Goal: Task Accomplishment & Management: Complete application form

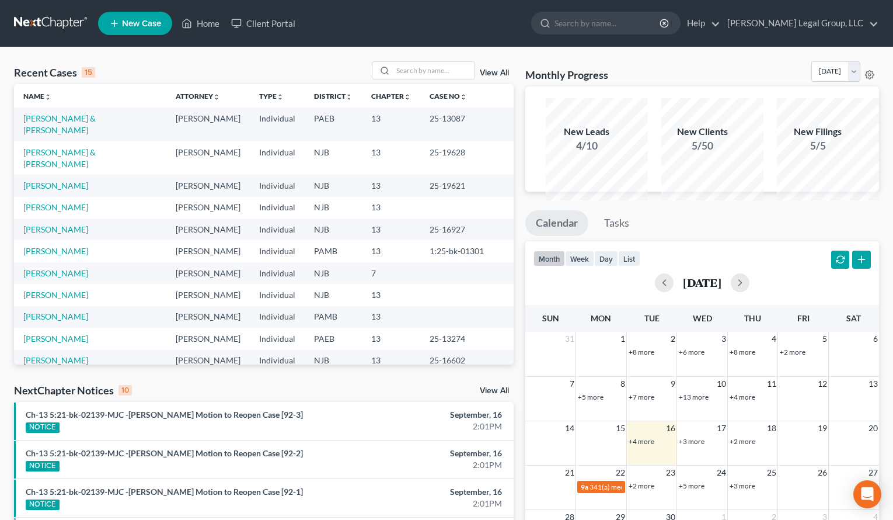
click at [701, 79] on div "Monthly Progress Bankruptcy Bankruptcy [DATE] [DATE] [DATE] [DATE] [DATE] [DATE…" at bounding box center [703, 73] width 354 height 25
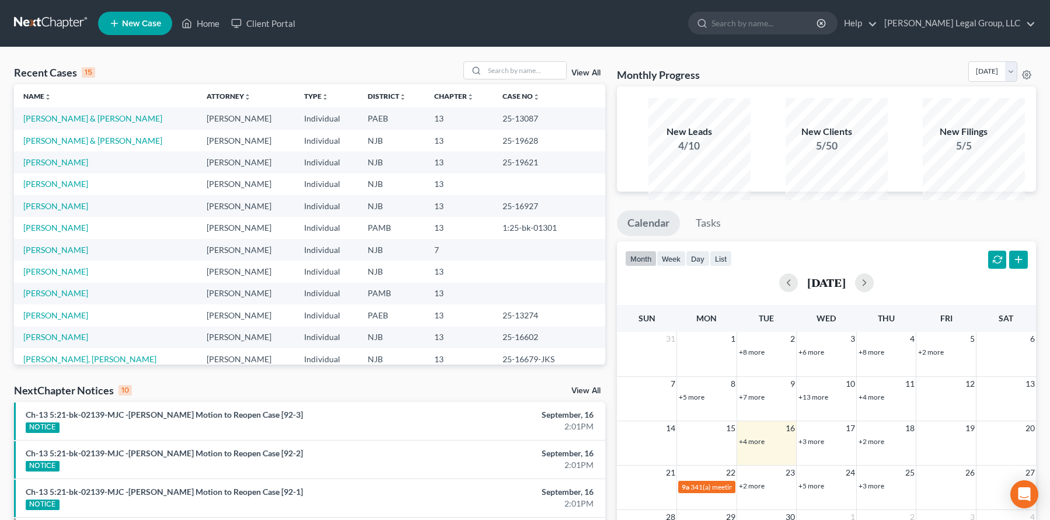
click at [773, 82] on div "Monthly Progress Bankruptcy Bankruptcy [DATE] [DATE] [DATE] [DATE] [DATE] [DATE…" at bounding box center [826, 73] width 419 height 25
click at [503, 79] on input "search" at bounding box center [526, 70] width 82 height 17
type input "k"
click at [578, 77] on link "View All" at bounding box center [586, 73] width 29 height 8
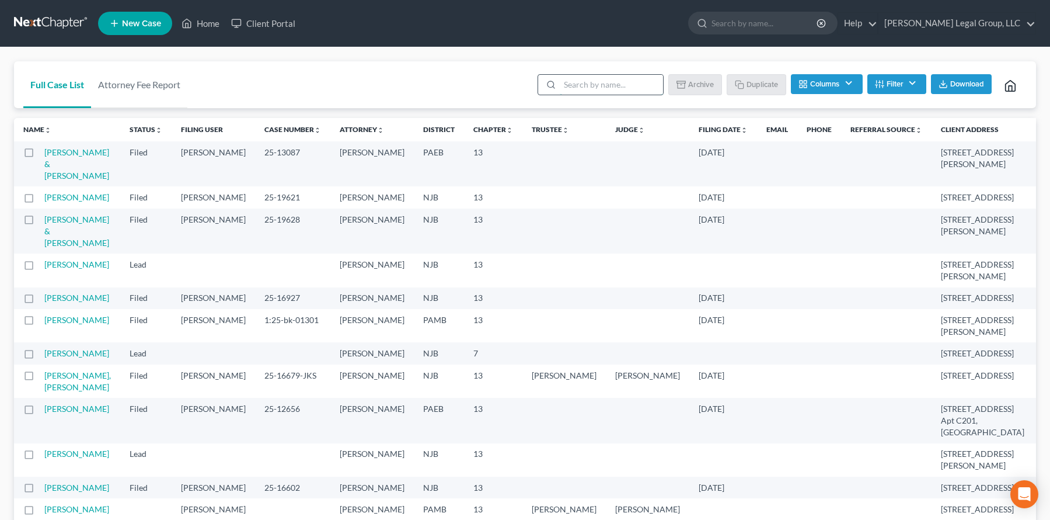
click at [560, 95] on input "search" at bounding box center [611, 85] width 103 height 20
type input "[PERSON_NAME]"
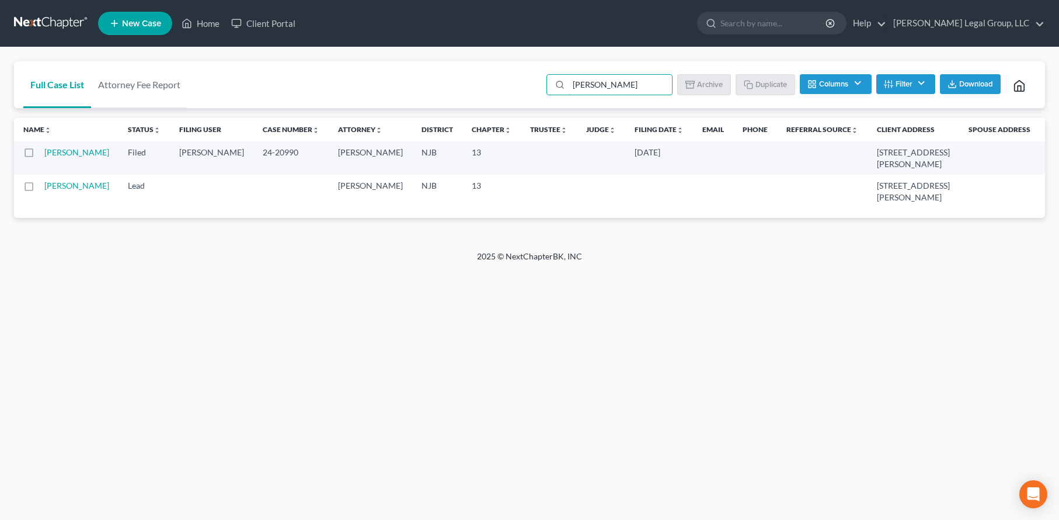
click at [40, 155] on label at bounding box center [40, 155] width 0 height 0
click at [44, 154] on input "checkbox" at bounding box center [48, 151] width 8 height 8
click at [737, 94] on button "Duplicate" at bounding box center [766, 84] width 58 height 20
checkbox input "false"
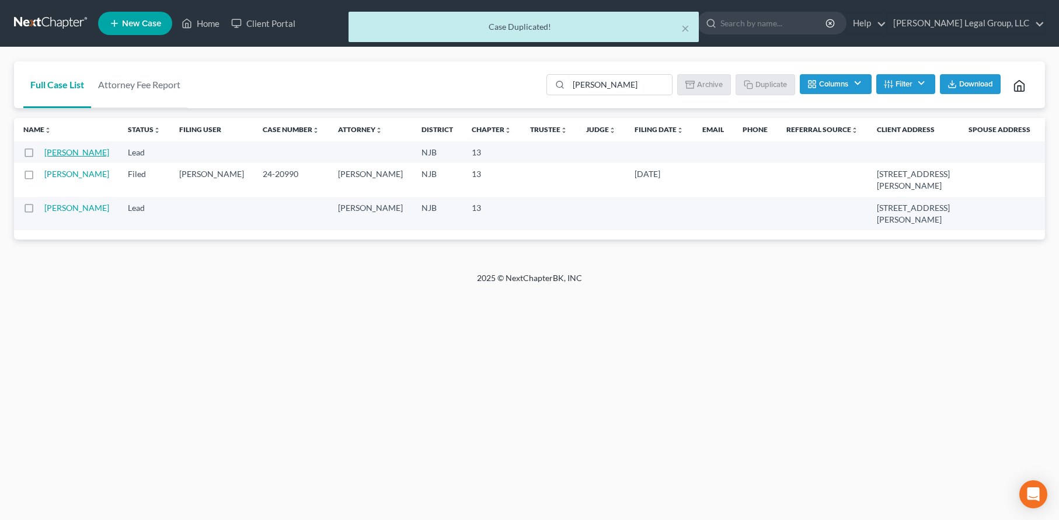
click at [75, 157] on link "[PERSON_NAME]" at bounding box center [76, 152] width 65 height 10
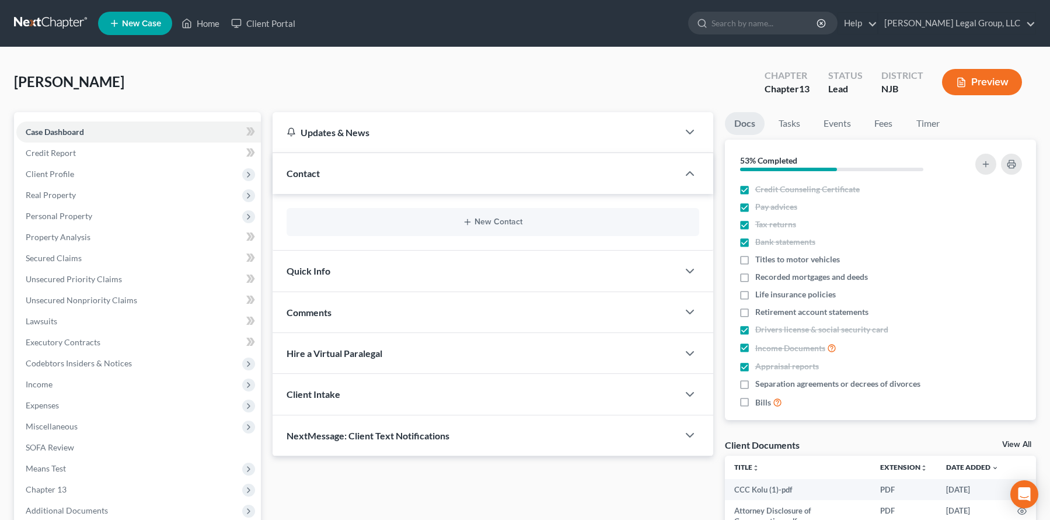
scroll to position [58, 0]
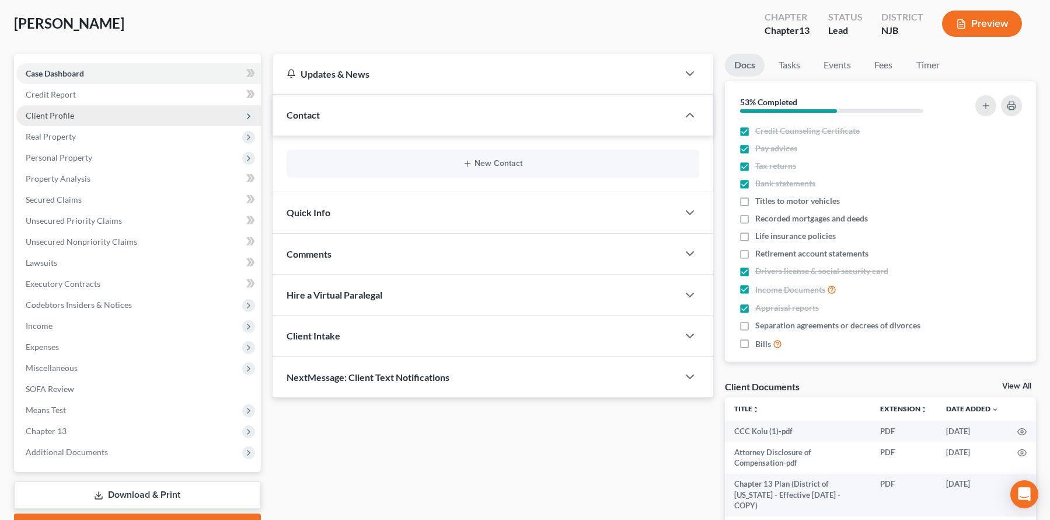
click at [110, 126] on span "Client Profile" at bounding box center [138, 115] width 245 height 21
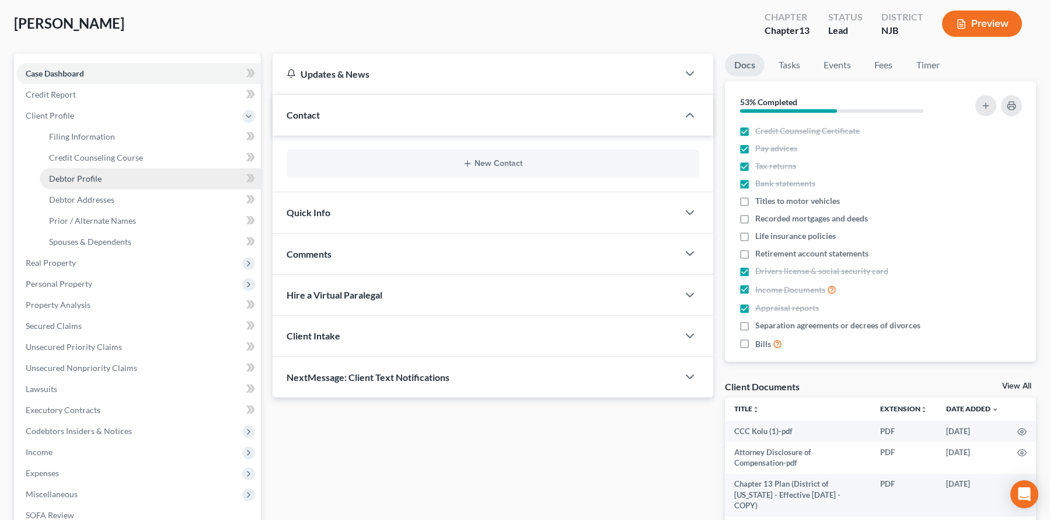
click at [161, 189] on link "Debtor Profile" at bounding box center [150, 178] width 221 height 21
select select "0"
select select "3"
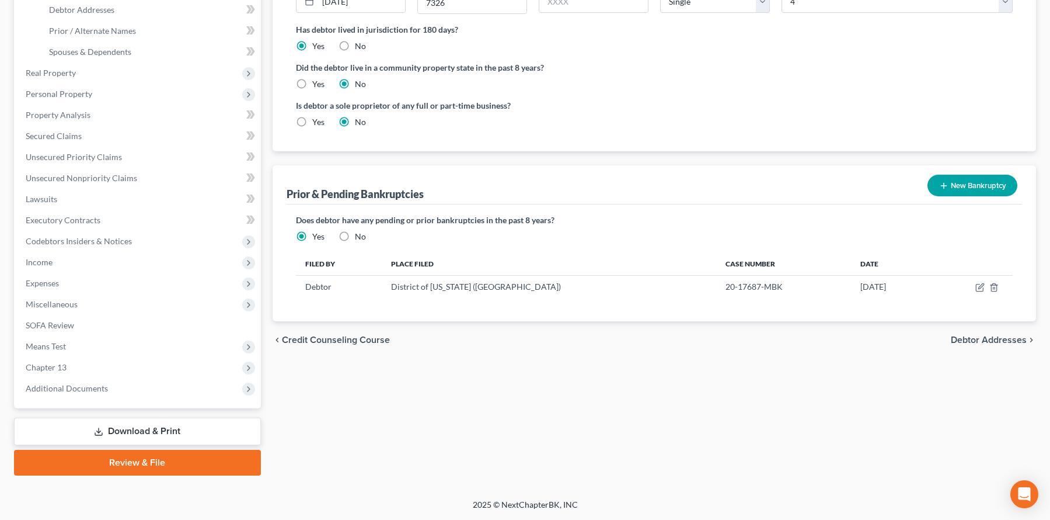
scroll to position [409, 0]
click at [902, 283] on icon "button" at bounding box center [980, 287] width 9 height 9
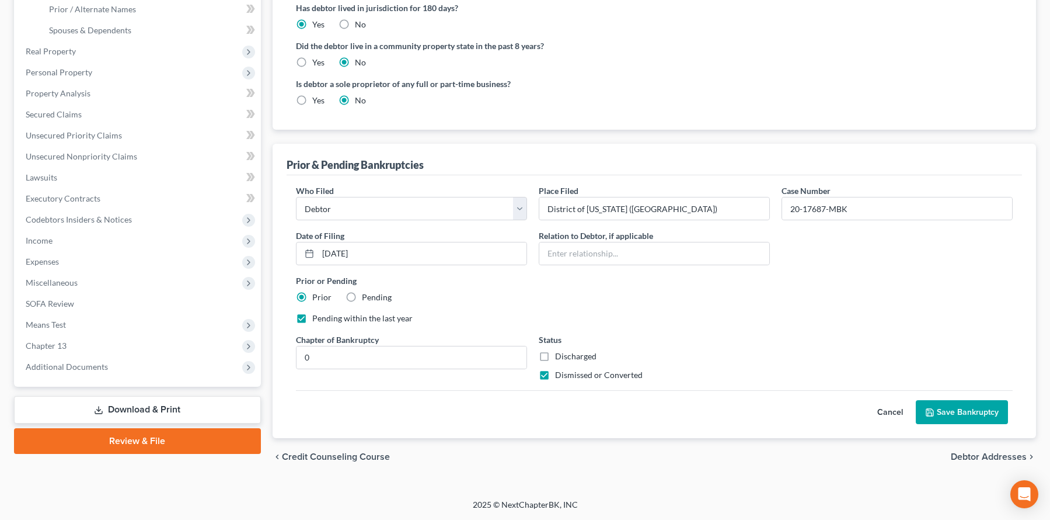
click at [865, 424] on button "Cancel" at bounding box center [890, 412] width 51 height 23
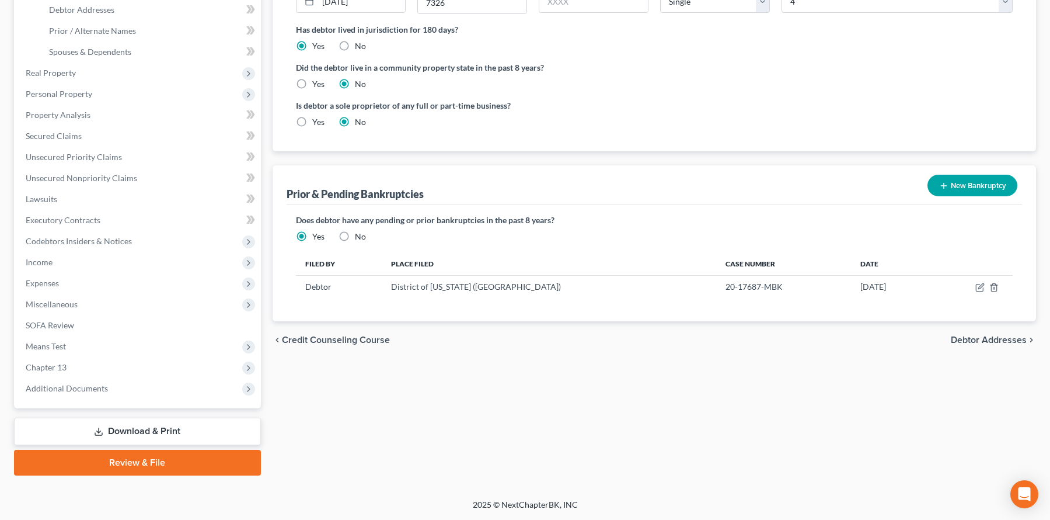
click at [902, 175] on button "New Bankruptcy" at bounding box center [973, 186] width 90 height 22
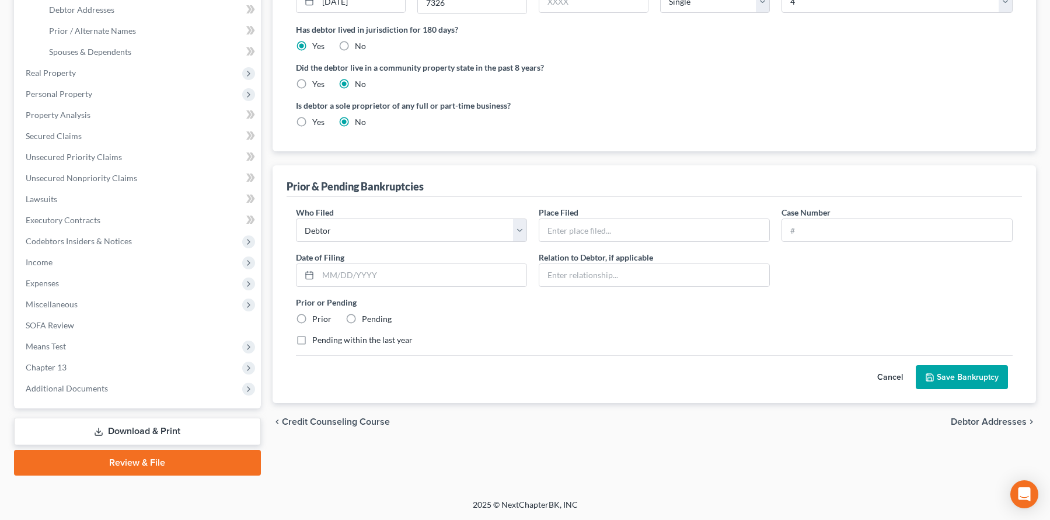
click at [312, 313] on label "Prior" at bounding box center [321, 319] width 19 height 12
click at [317, 313] on input "Prior" at bounding box center [321, 317] width 8 height 8
radio input "true"
click at [382, 313] on label "Pending" at bounding box center [377, 319] width 30 height 12
click at [374, 313] on input "Pending" at bounding box center [371, 317] width 8 height 8
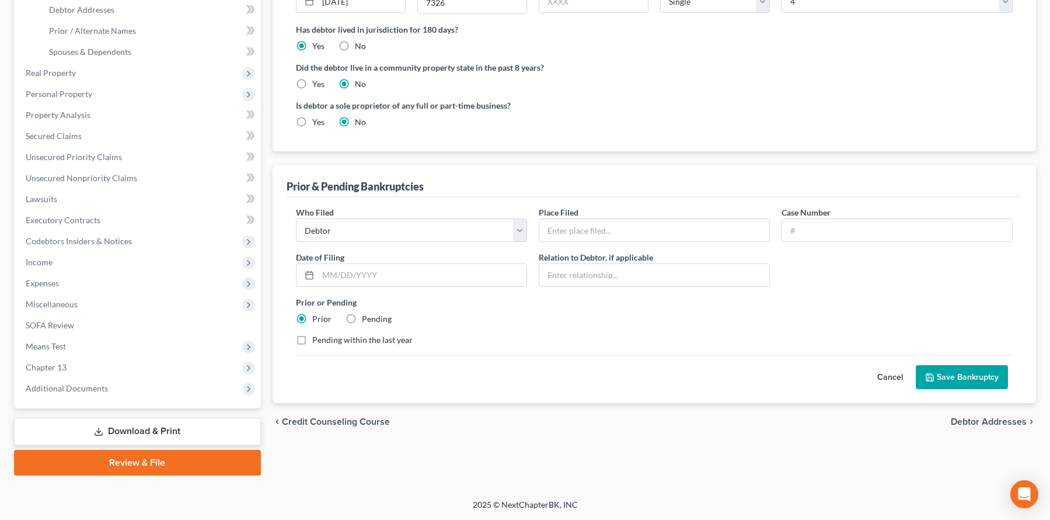
radio input "true"
click at [312, 313] on label "Prior" at bounding box center [321, 319] width 19 height 12
click at [317, 313] on input "Prior" at bounding box center [321, 317] width 8 height 8
radio input "true"
radio input "false"
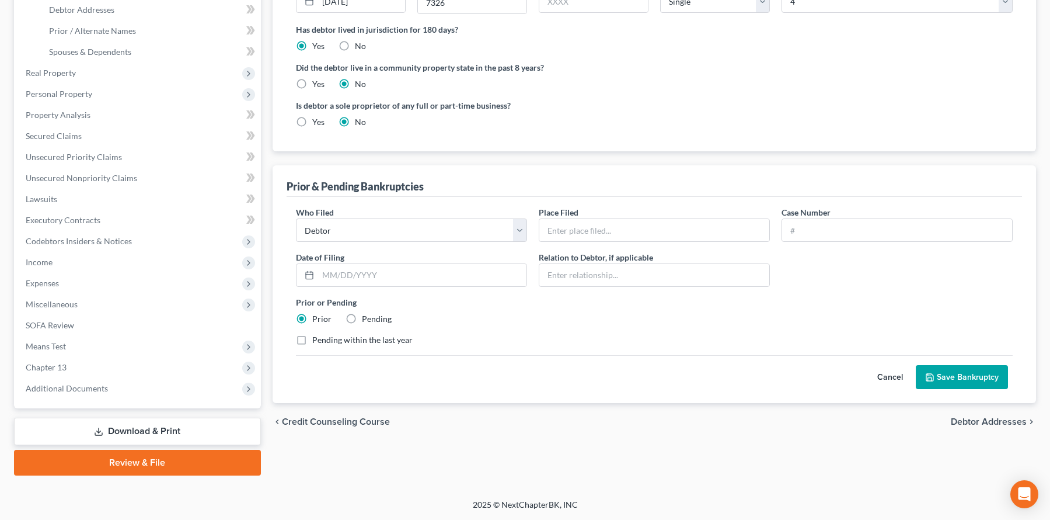
click at [312, 334] on label "Pending within the last year" at bounding box center [362, 340] width 100 height 12
click at [317, 334] on input "Pending within the last year" at bounding box center [321, 338] width 8 height 8
checkbox input "true"
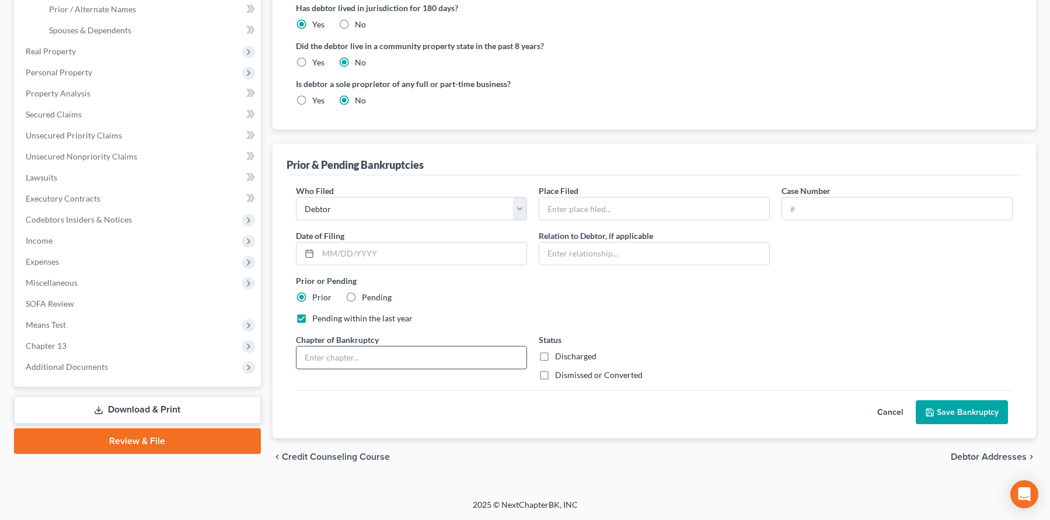
click at [398, 368] on input "text" at bounding box center [412, 357] width 230 height 22
type input "Chapter 13"
click at [555, 381] on label "Dismissed or Converted" at bounding box center [599, 375] width 88 height 12
click at [560, 377] on input "Dismissed or Converted" at bounding box center [564, 373] width 8 height 8
checkbox input "true"
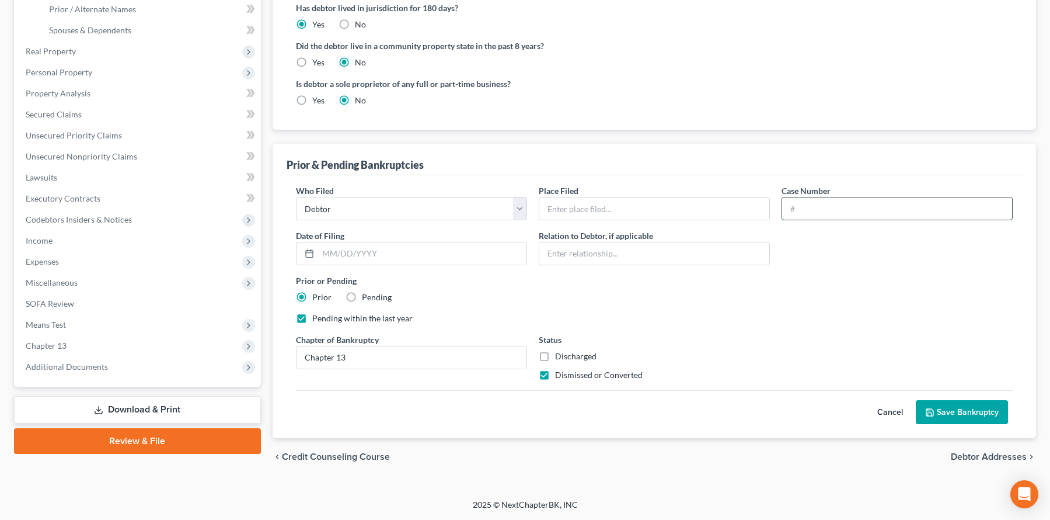
click at [829, 197] on input "text" at bounding box center [897, 208] width 230 height 22
paste input "24-20990-MBK"
type input "24-20990-MBK"
click at [427, 242] on input "text" at bounding box center [422, 253] width 208 height 22
type input "[DATE]"
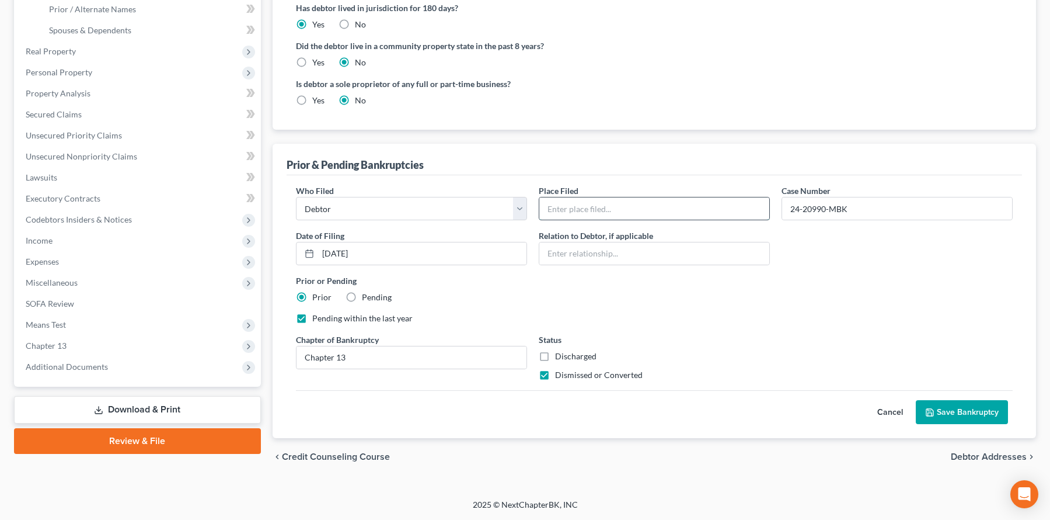
click at [563, 197] on input "text" at bounding box center [655, 208] width 230 height 22
type input "District of [US_STATE] ([GEOGRAPHIC_DATA])"
click at [693, 307] on div "Who Filed * Debtor Other Place Filed * District of [US_STATE] ([GEOGRAPHIC_DATA…" at bounding box center [654, 288] width 729 height 206
click at [902, 424] on button "Save Bankruptcy" at bounding box center [962, 412] width 92 height 25
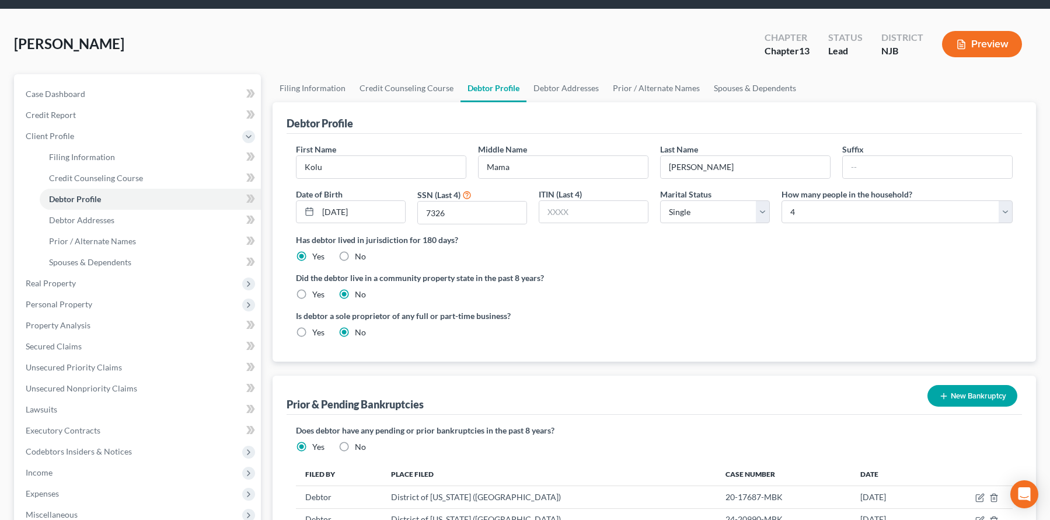
scroll to position [58, 0]
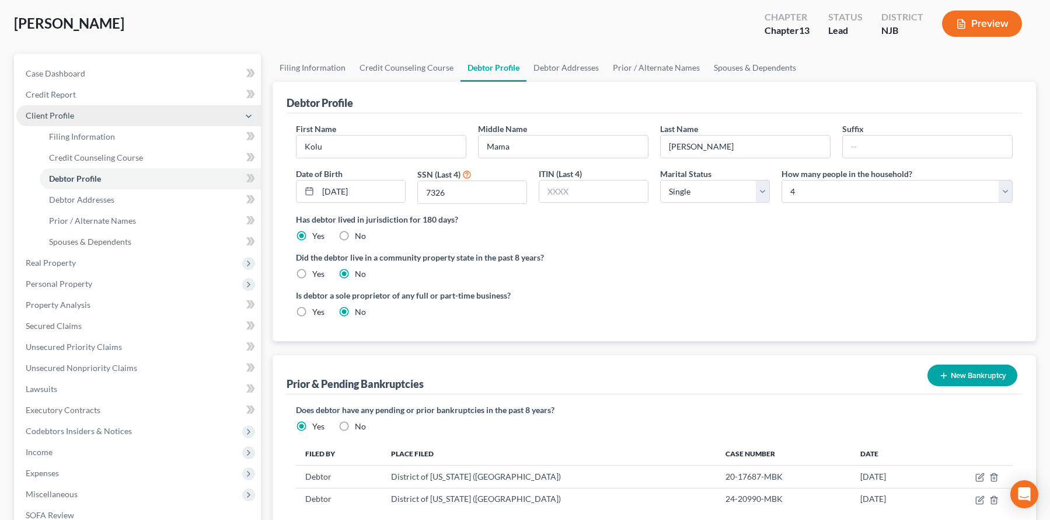
click at [248, 121] on icon at bounding box center [248, 116] width 9 height 9
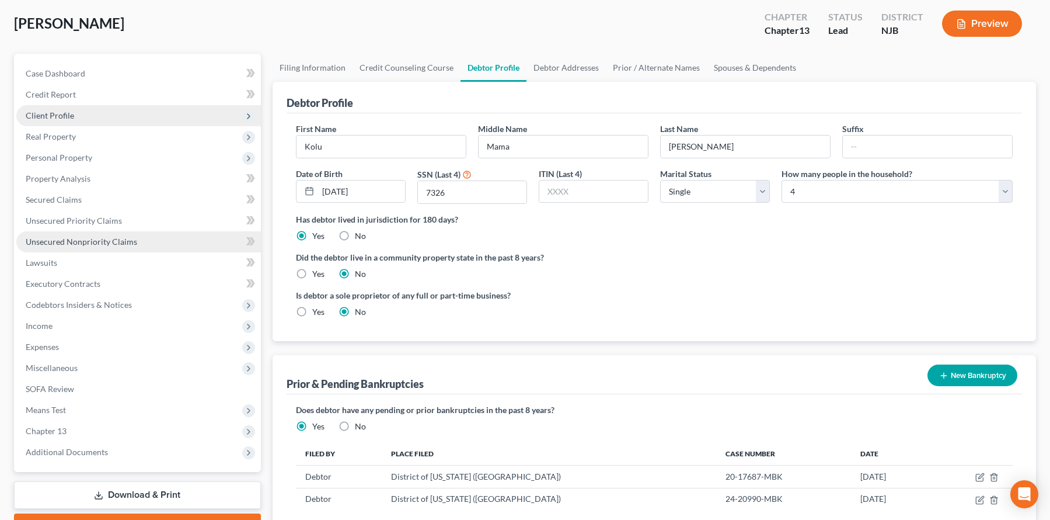
click at [137, 246] on span "Unsecured Nonpriority Claims" at bounding box center [82, 241] width 112 height 10
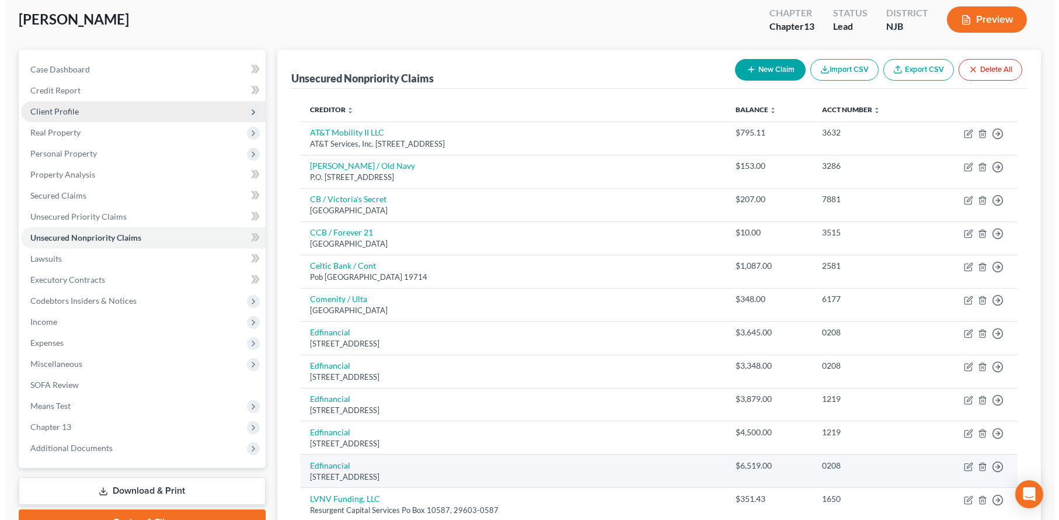
scroll to position [58, 0]
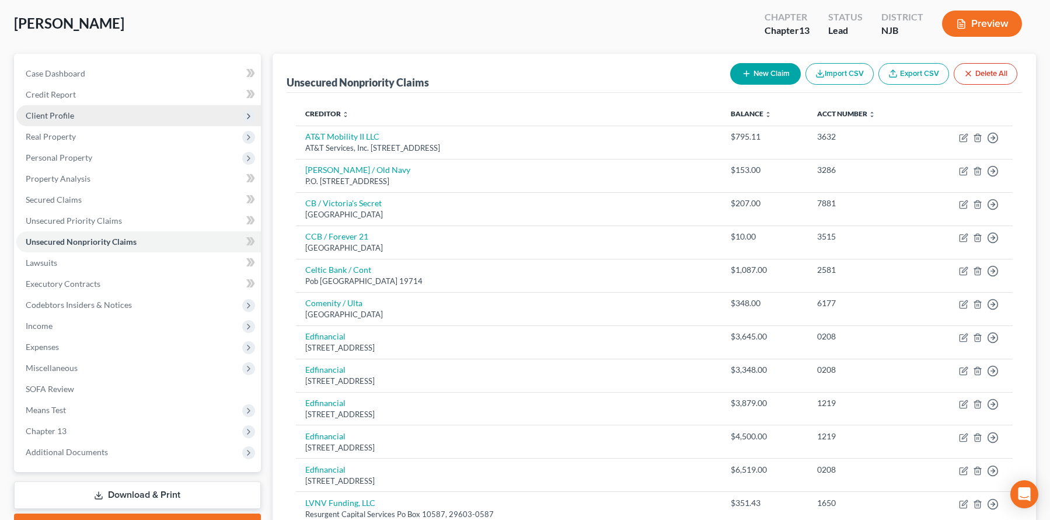
click at [730, 85] on button "New Claim" at bounding box center [765, 74] width 71 height 22
select select "0"
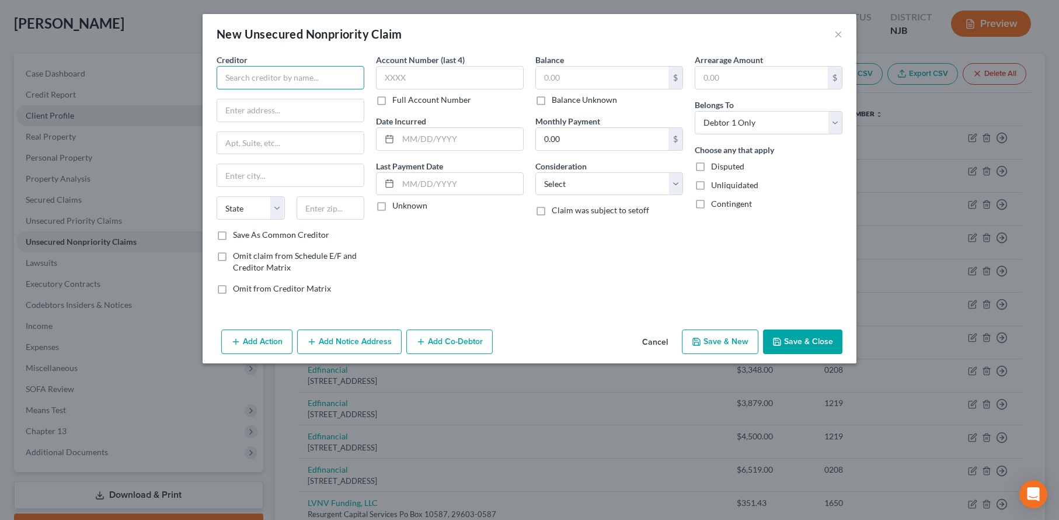
click at [221, 89] on input "text" at bounding box center [291, 77] width 148 height 23
paste input "24-20990-MBK"
type input "24-20990-MBK"
paste input "US Department of Education"
type input "US Department of Education"
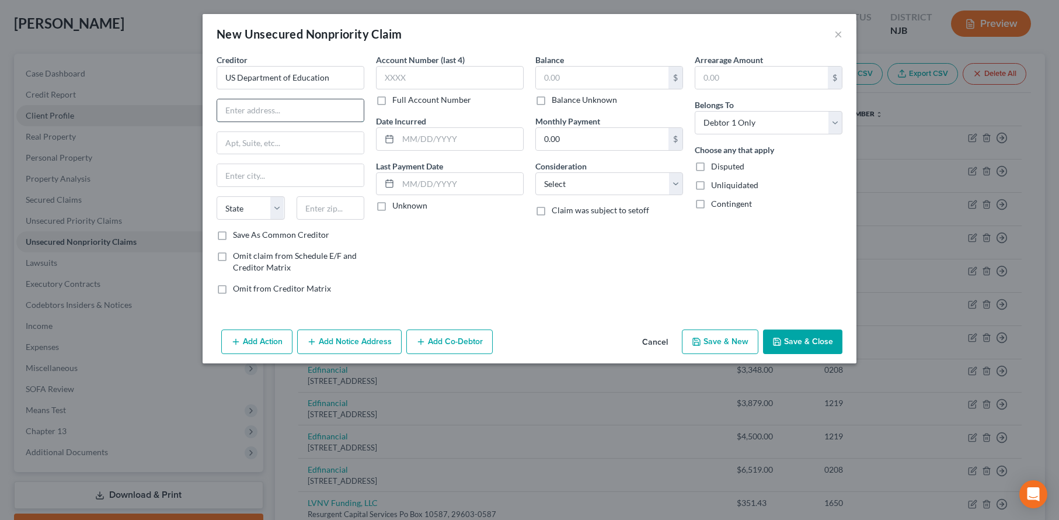
click at [231, 121] on input "text" at bounding box center [290, 110] width 147 height 22
paste input "[STREET_ADDRESS]"
type input "[STREET_ADDRESS]"
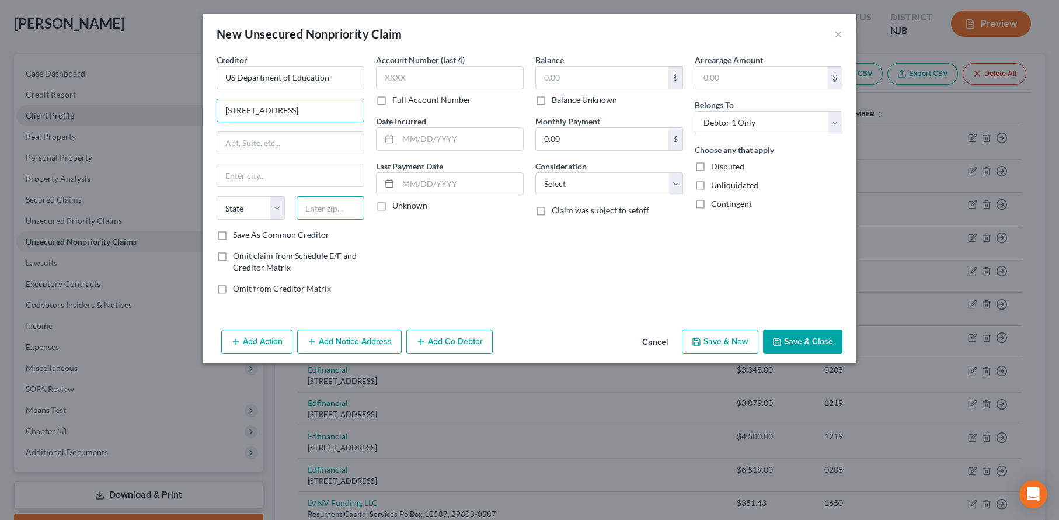
click at [297, 220] on input "text" at bounding box center [331, 207] width 68 height 23
paste input "[STREET_ADDRESS]"
click at [297, 220] on input "[STREET_ADDRESS]" at bounding box center [331, 207] width 68 height 23
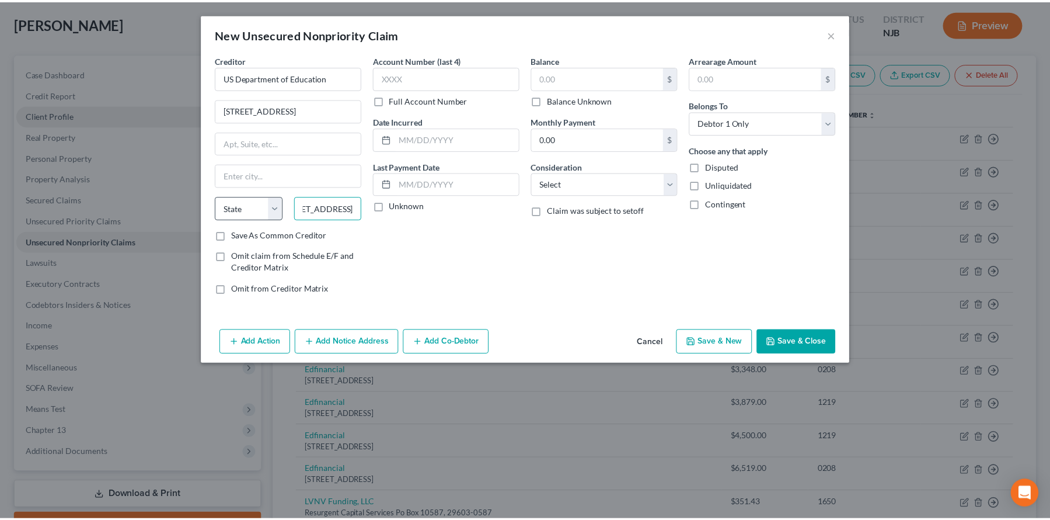
scroll to position [0, 0]
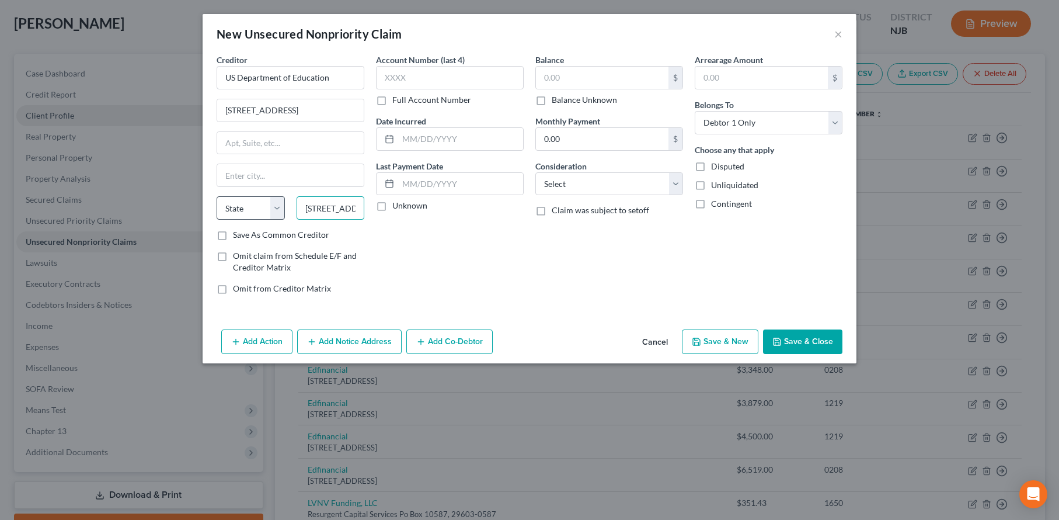
drag, startPoint x: 274, startPoint y: 258, endPoint x: 174, endPoint y: 258, distance: 99.8
click at [211, 229] on div "State [US_STATE] AK AR AZ CA CO CT DE DC [GEOGRAPHIC_DATA] [GEOGRAPHIC_DATA] GU…" at bounding box center [290, 212] width 159 height 33
type input "37922"
type input "[GEOGRAPHIC_DATA]"
select select "44"
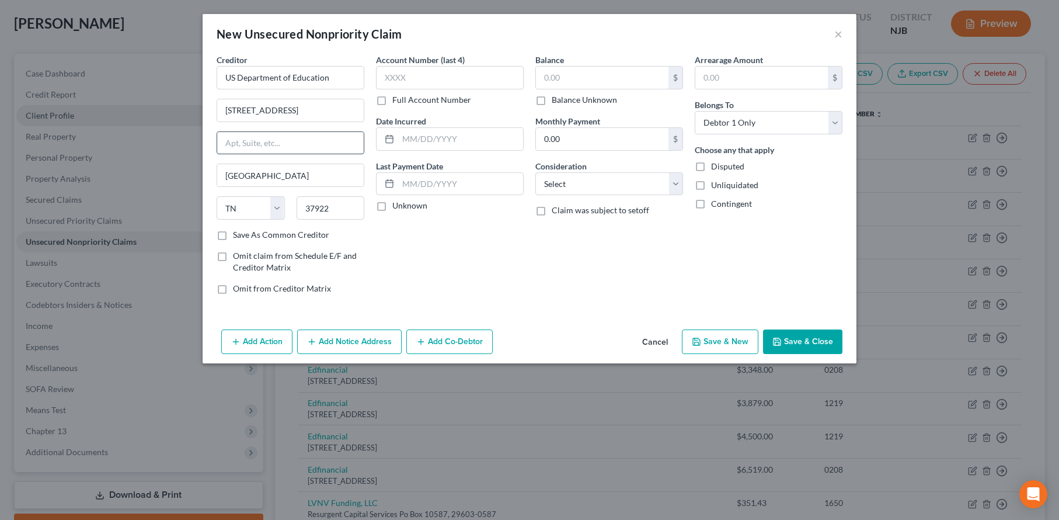
click at [221, 154] on input "text" at bounding box center [290, 143] width 147 height 22
click at [229, 154] on input "text" at bounding box center [290, 143] width 147 height 22
click at [529, 298] on div "Account Number (last 4) Full Account Number Date Incurred Last Payment Date Unk…" at bounding box center [449, 179] width 159 height 250
click at [450, 89] on input "text" at bounding box center [450, 77] width 148 height 23
type input "7326"
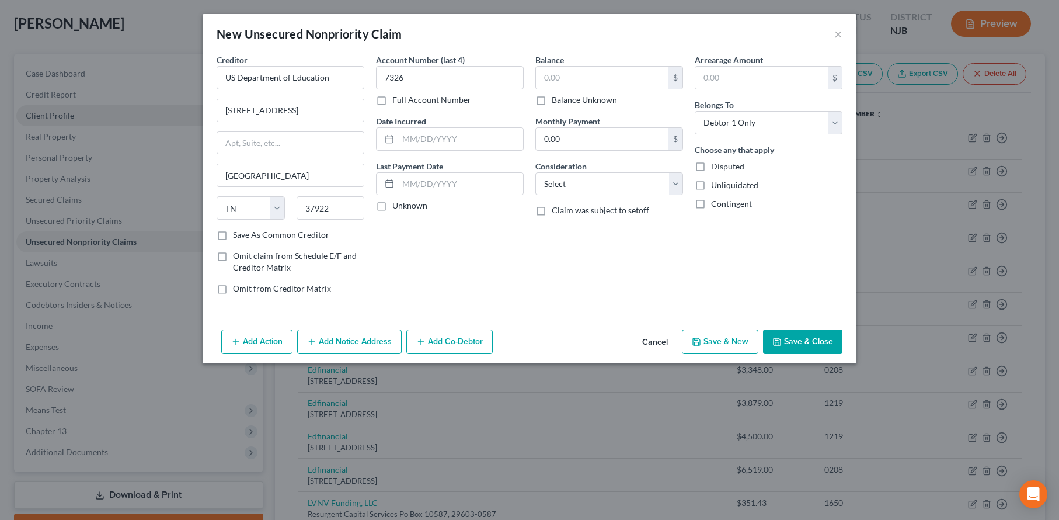
click at [392, 211] on label "Unknown" at bounding box center [409, 206] width 35 height 12
click at [397, 207] on input "Unknown" at bounding box center [401, 204] width 8 height 8
checkbox input "true"
click at [843, 354] on button "Save & Close" at bounding box center [802, 341] width 79 height 25
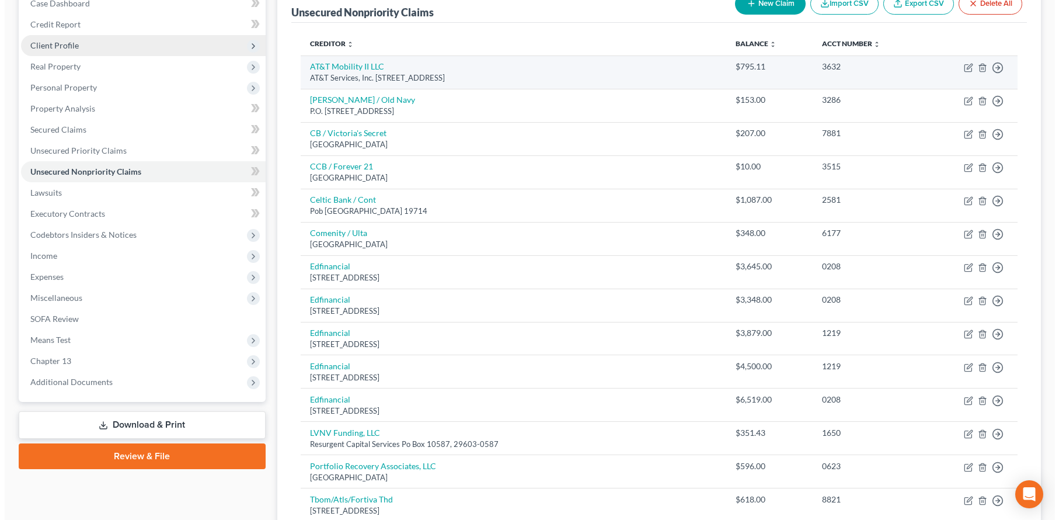
scroll to position [58, 0]
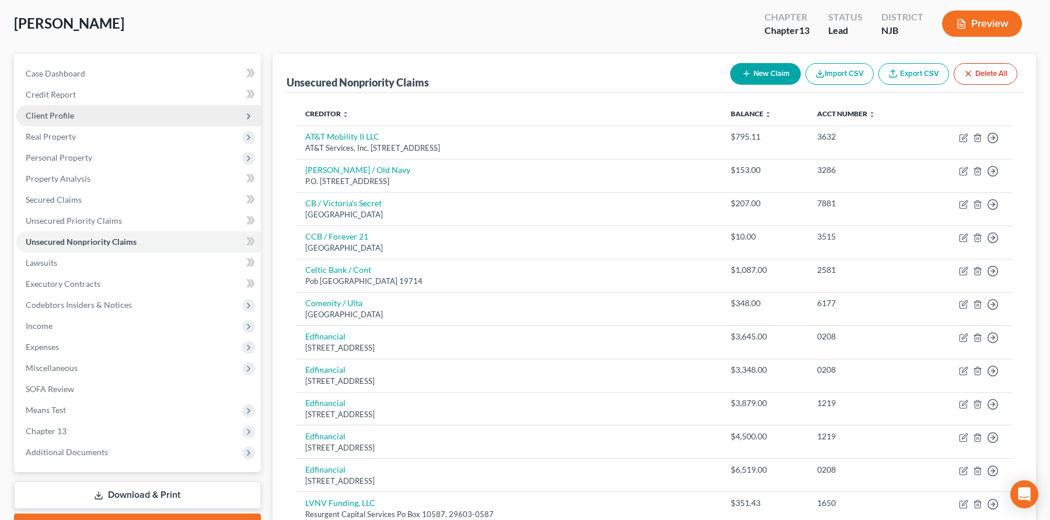
click at [730, 85] on button "New Claim" at bounding box center [765, 74] width 71 height 22
select select "0"
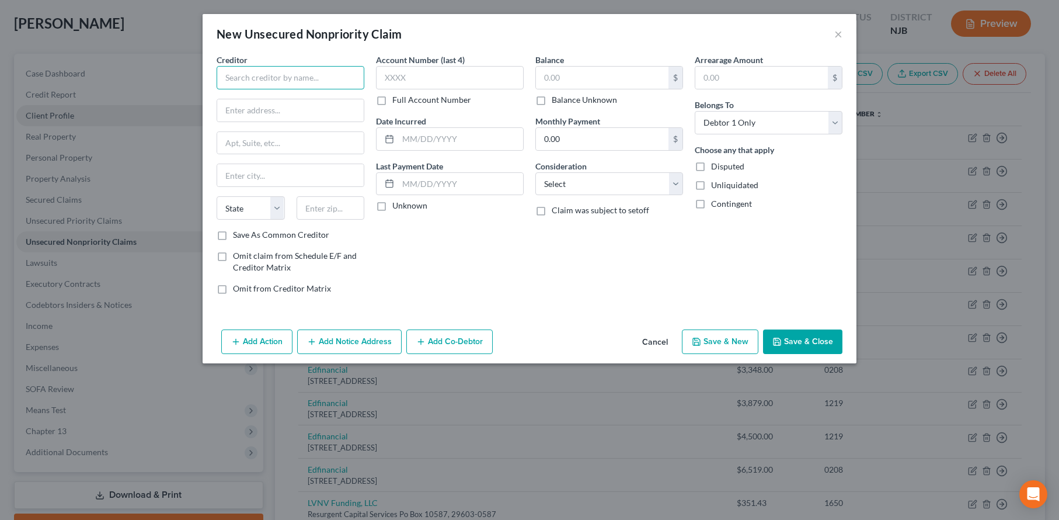
click at [228, 89] on input "text" at bounding box center [291, 77] width 148 height 23
paste input "Citibank N.A."
type input "Citibank N.A."
click at [221, 121] on input "text" at bounding box center [290, 110] width 147 height 22
paste input "[STREET_ADDRESS]"
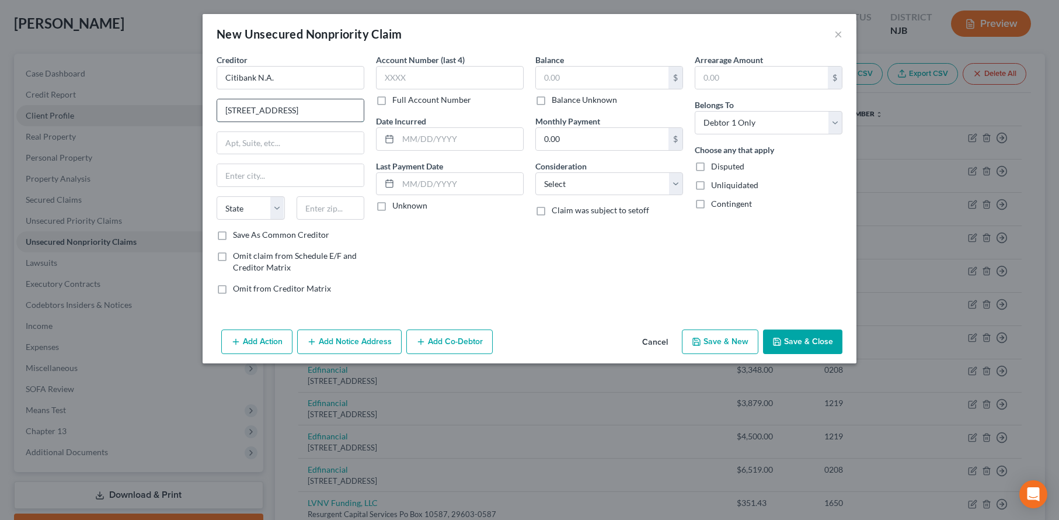
scroll to position [0, 58]
drag, startPoint x: 252, startPoint y: 137, endPoint x: 301, endPoint y: 135, distance: 49.7
click at [308, 121] on input "[STREET_ADDRESS]" at bounding box center [290, 110] width 147 height 22
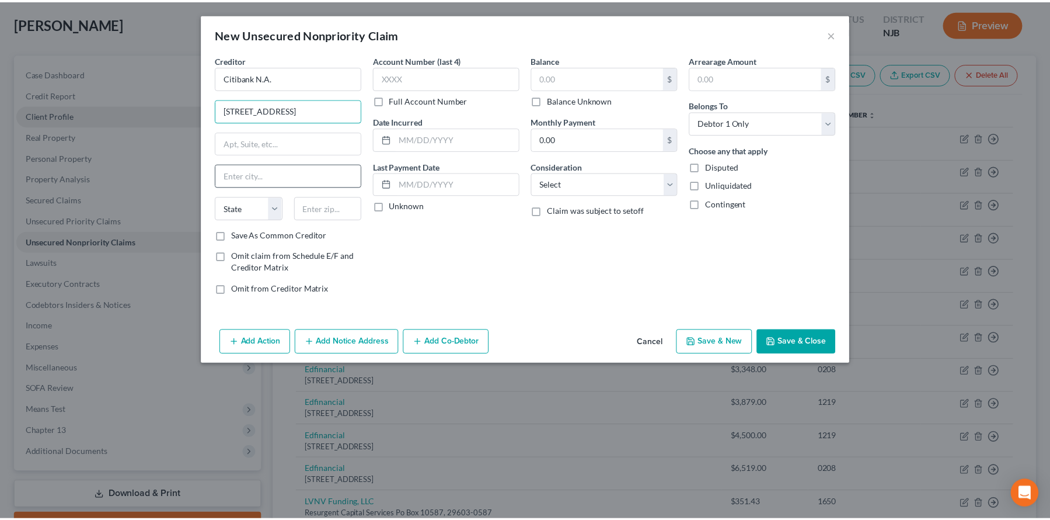
scroll to position [0, 0]
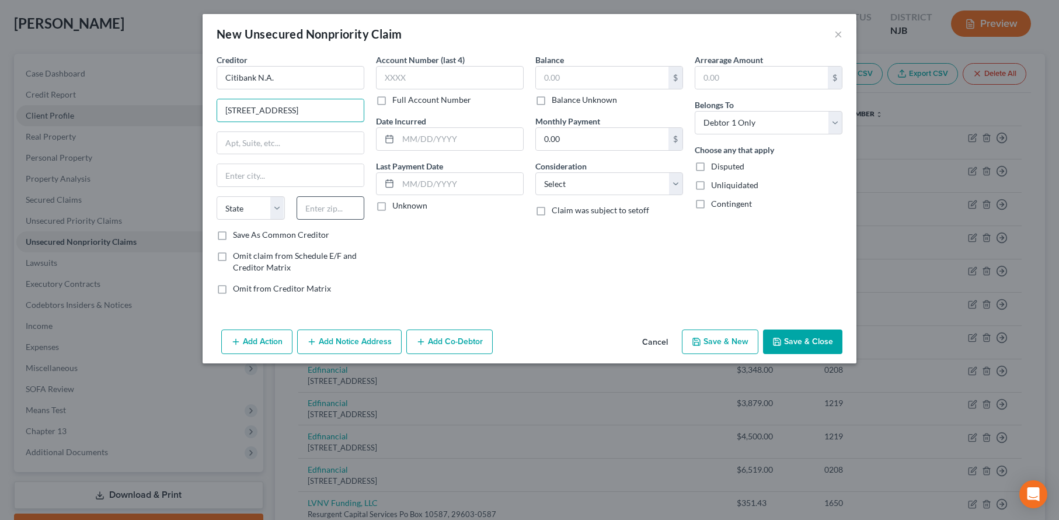
type input "[STREET_ADDRESS]"
click at [297, 220] on input "text" at bounding box center [331, 207] width 68 height 23
paste input "57108-5027"
drag, startPoint x: 278, startPoint y: 259, endPoint x: 366, endPoint y: 250, distance: 88.5
click at [366, 250] on div "Creditor * Citibank N.A. 5800 S Corporate [GEOGRAPHIC_DATA], [GEOGRAPHIC_DATA][…" at bounding box center [530, 179] width 638 height 250
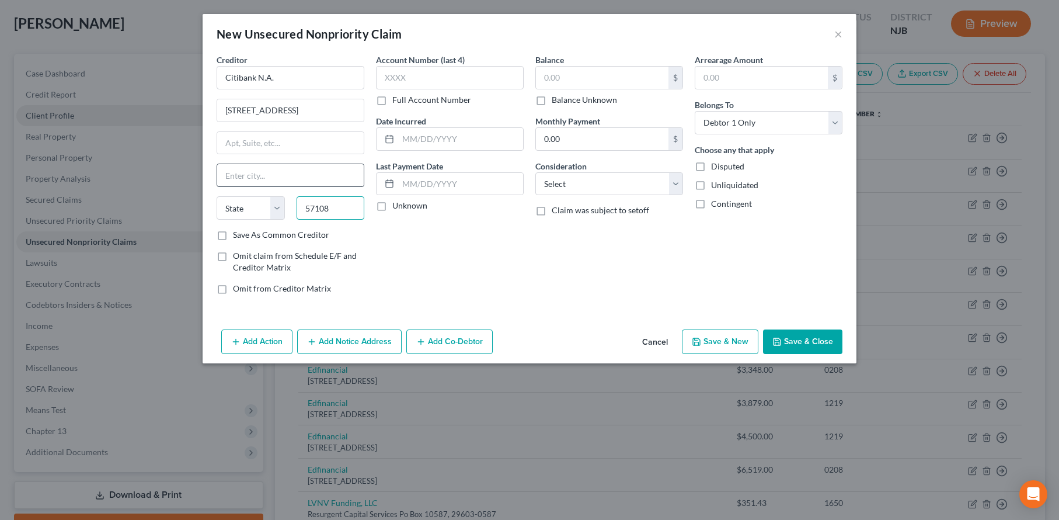
type input "57108"
type input "[GEOGRAPHIC_DATA]"
select select "43"
click at [296, 186] on input "[GEOGRAPHIC_DATA]" at bounding box center [290, 175] width 147 height 22
click at [300, 154] on input "text" at bounding box center [290, 143] width 147 height 22
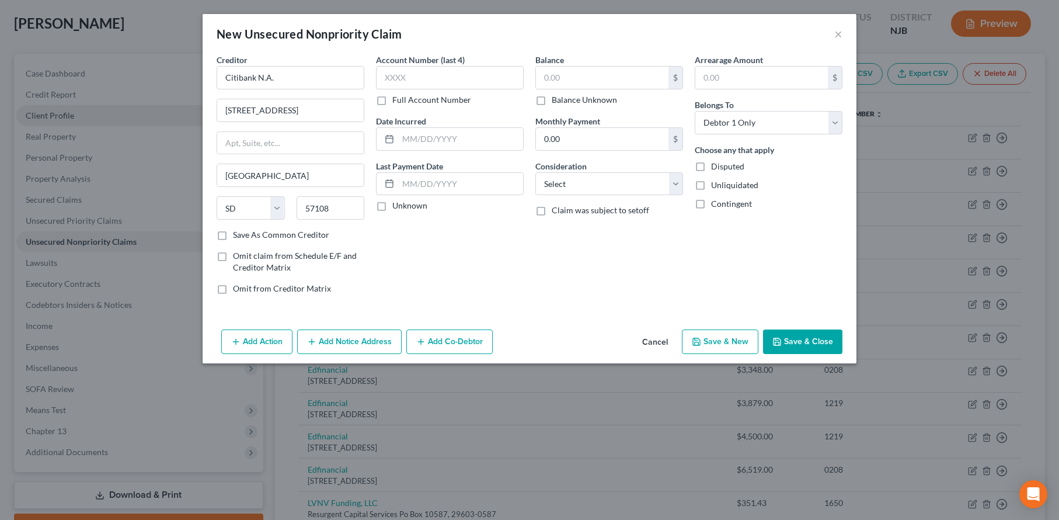
click at [308, 304] on div "Creditor * Citibank N.A. 5800 S Corporate [GEOGRAPHIC_DATA], [GEOGRAPHIC_DATA] …" at bounding box center [290, 179] width 159 height 250
click at [297, 220] on input "57108" at bounding box center [331, 207] width 68 height 23
paste input "-5027"
type input "57108-5027"
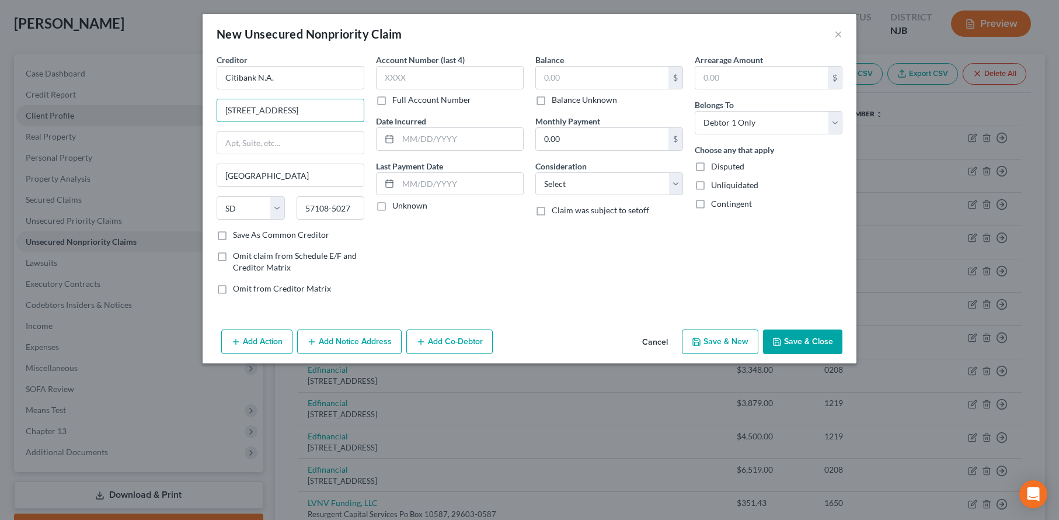
drag, startPoint x: 242, startPoint y: 137, endPoint x: 363, endPoint y: 142, distance: 121.0
click at [363, 142] on div "Creditor * Citibank N.A. 5800 S Corporate [GEOGRAPHIC_DATA], [GEOGRAPHIC_DATA] …" at bounding box center [530, 179] width 638 height 250
type input "5800 S Corporate Pl."
click at [392, 211] on label "Unknown" at bounding box center [409, 206] width 35 height 12
click at [397, 207] on input "Unknown" at bounding box center [401, 204] width 8 height 8
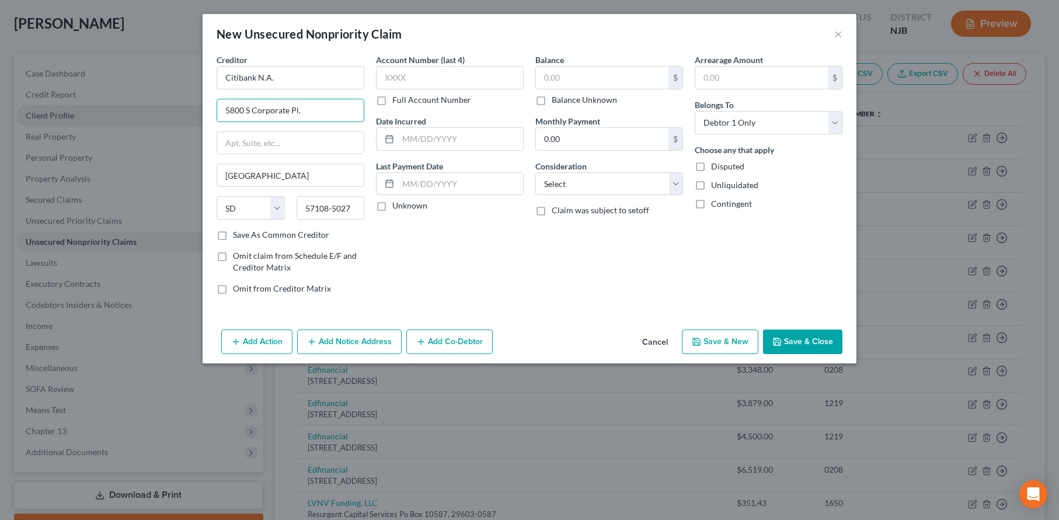
checkbox input "true"
click at [378, 89] on input "text" at bounding box center [450, 77] width 148 height 23
type input "4561"
drag, startPoint x: 867, startPoint y: 409, endPoint x: 863, endPoint y: 422, distance: 13.5
click at [857, 363] on div "Add Action Add Notice Address Add Co-Debtor Cancel Save & New Save & Close" at bounding box center [530, 344] width 654 height 39
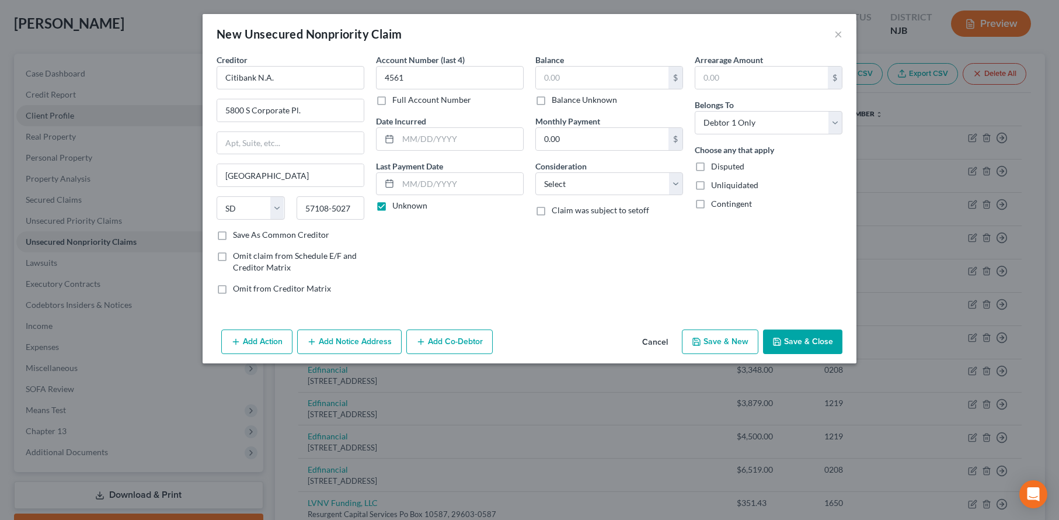
click at [843, 354] on button "Save & Close" at bounding box center [802, 341] width 79 height 25
type input "0.00"
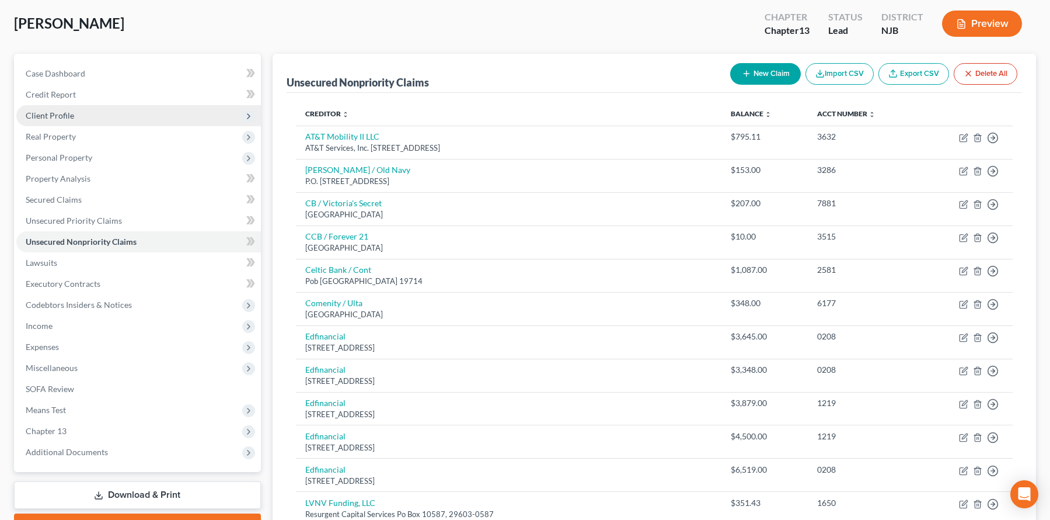
click at [730, 85] on button "New Claim" at bounding box center [765, 74] width 71 height 22
select select "0"
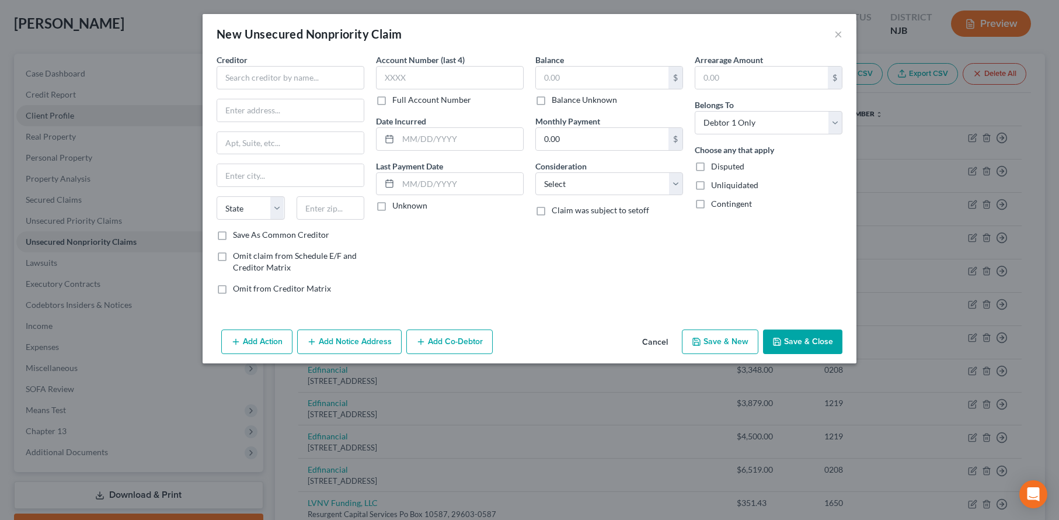
click at [677, 354] on button "Cancel" at bounding box center [655, 341] width 44 height 23
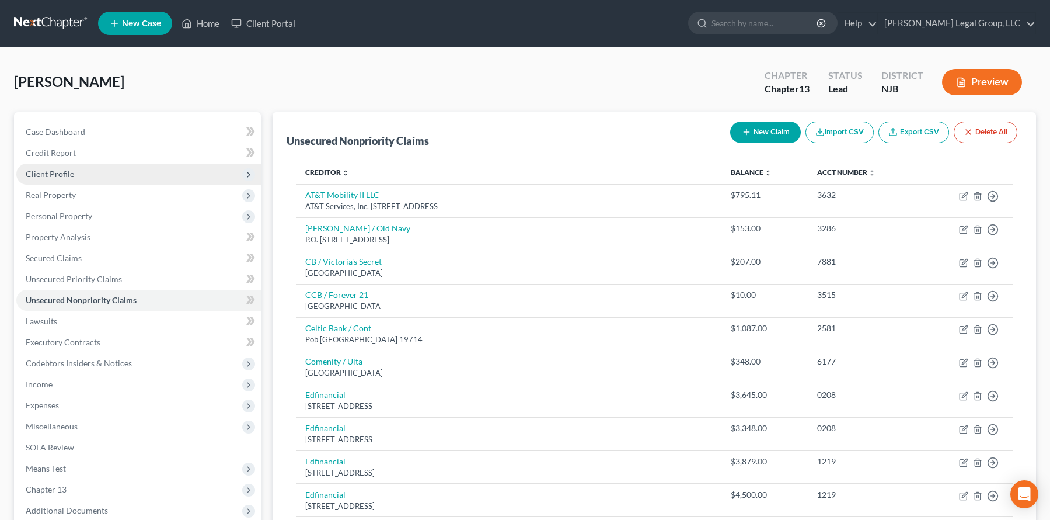
click at [730, 143] on button "New Claim" at bounding box center [765, 132] width 71 height 22
select select "0"
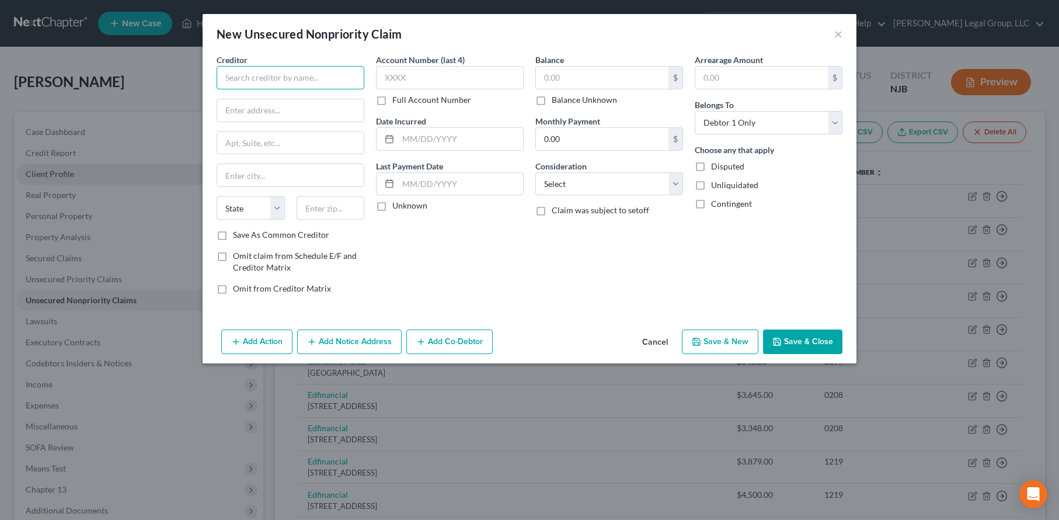
click at [256, 89] on input "text" at bounding box center [291, 77] width 148 height 23
paste input "Quantum3 Group LLC as agent for Comenity Capital Bank [STREET_ADDRESS]"
type input "Quantum3 Group LLC as agent for Comenity Capital Bank [STREET_ADDRESS]"
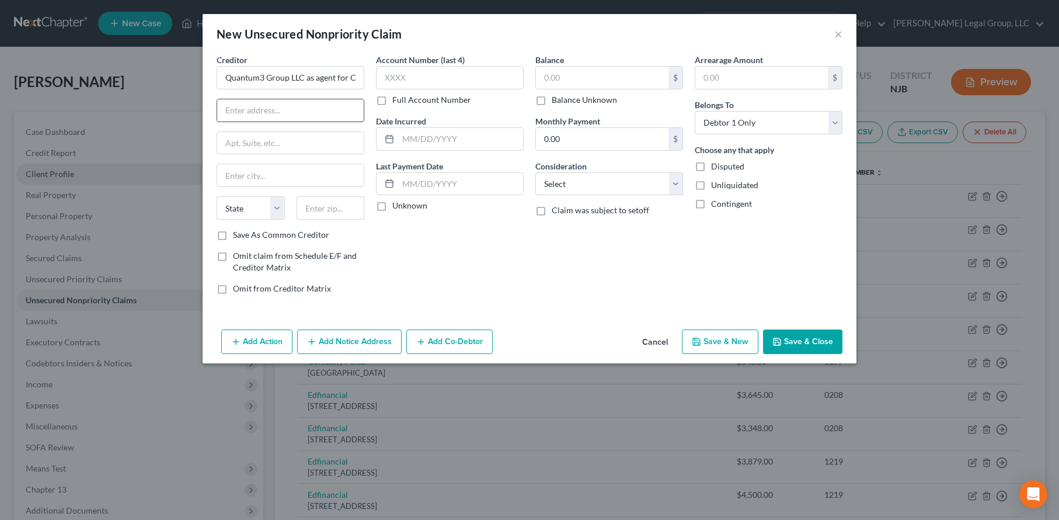
click at [217, 121] on input "text" at bounding box center [290, 110] width 147 height 22
paste input "Quantum3 Group LLC as agent for Comenity Capital Bank [STREET_ADDRESS]"
type input "Quantum3 Group LLC as agent for Comenity Capital Bank [STREET_ADDRESS]"
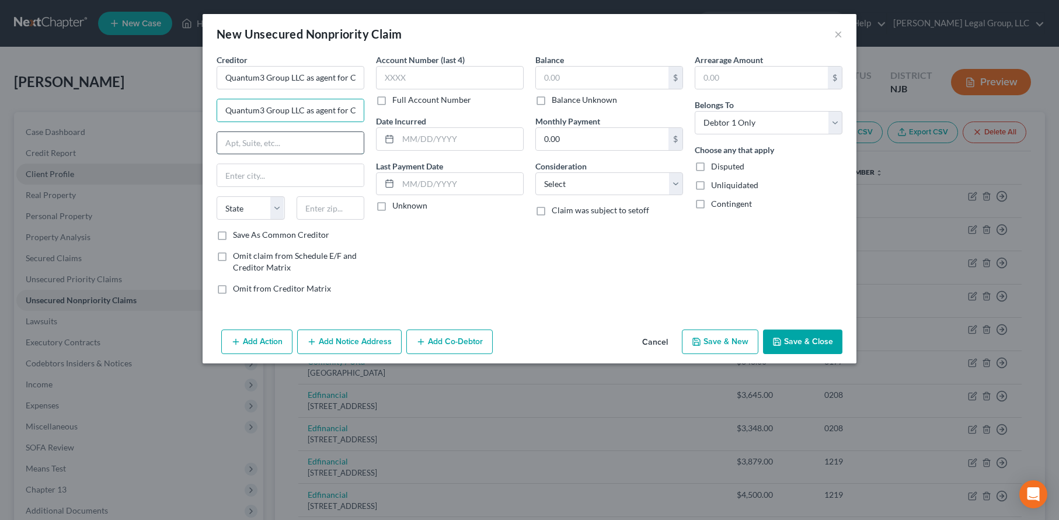
click at [226, 154] on input "text" at bounding box center [290, 143] width 147 height 22
paste input "Quantum3 Group LLC as agent for Comenity Capital Bank [STREET_ADDRESS]"
drag, startPoint x: 259, startPoint y: 177, endPoint x: 295, endPoint y: 178, distance: 36.2
click at [322, 154] on input "Quantum3 Group LLC as agent for Comenity Capital Bank [STREET_ADDRESS]" at bounding box center [290, 143] width 147 height 22
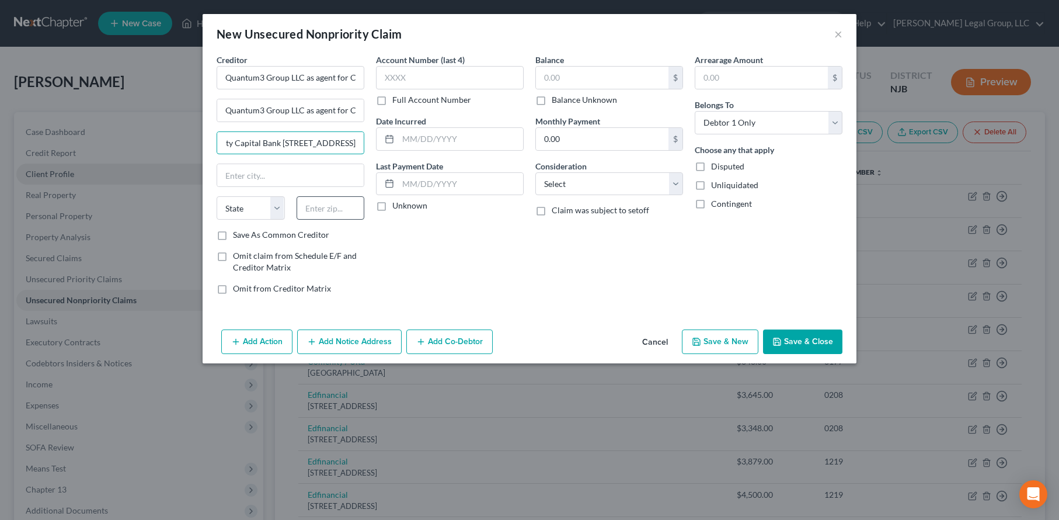
scroll to position [0, 210]
type input "Quantum3 Group LLC as agent for Comenity Capital Bank [STREET_ADDRESS]"
click at [297, 220] on input "text" at bounding box center [331, 207] width 68 height 23
paste input "98083-0788"
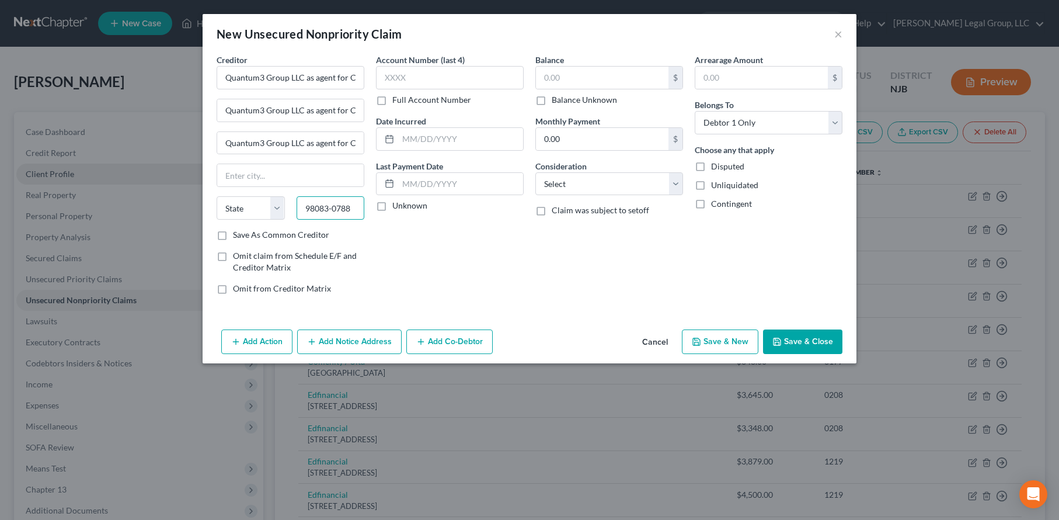
drag, startPoint x: 312, startPoint y: 255, endPoint x: 279, endPoint y: 258, distance: 33.5
click at [297, 220] on input "98083-0788" at bounding box center [331, 207] width 68 height 23
type input "98083"
type input "[PERSON_NAME]"
select select "50"
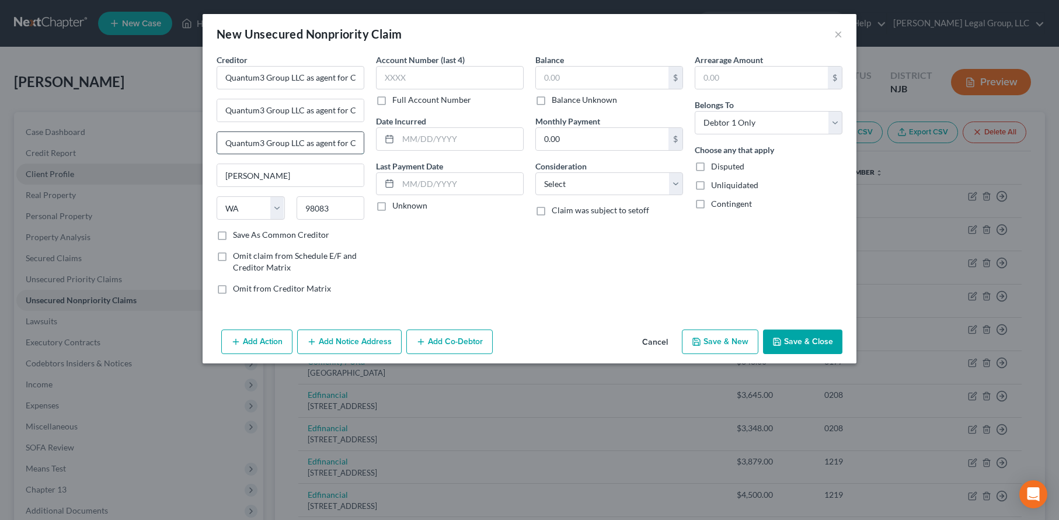
click at [310, 154] on input "Quantum3 Group LLC as agent for Comenity Capital Bank [STREET_ADDRESS]" at bounding box center [290, 143] width 147 height 22
click at [297, 220] on input "98083" at bounding box center [331, 207] width 68 height 23
paste input "-0788"
type input "98083-0788"
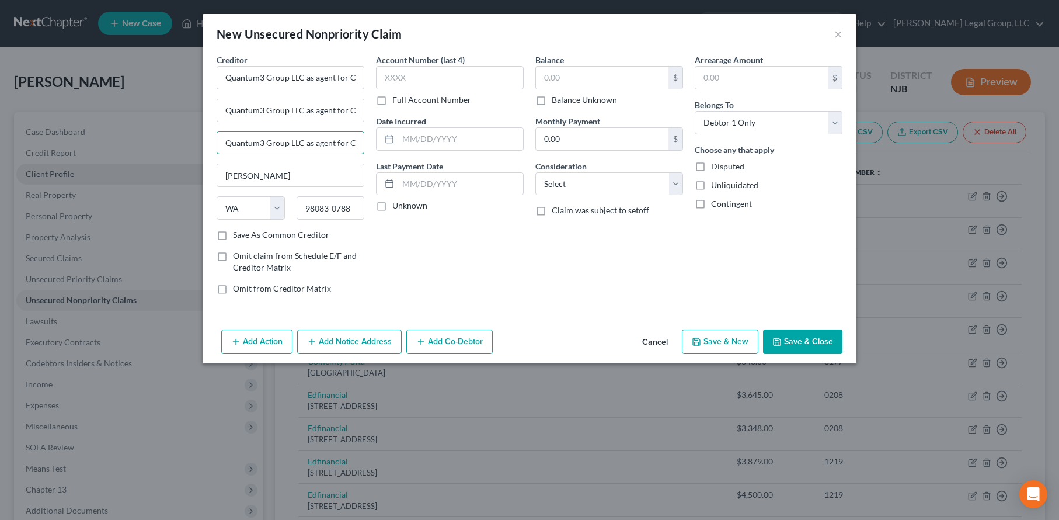
drag, startPoint x: 304, startPoint y: 176, endPoint x: 109, endPoint y: 172, distance: 195.7
click at [109, 172] on div "New Unsecured Nonpriority Claim × Creditor * Quantum3 Group LLC as agent for Co…" at bounding box center [529, 260] width 1059 height 520
drag, startPoint x: 255, startPoint y: 177, endPoint x: 138, endPoint y: 172, distance: 116.3
click at [217, 155] on div "Comenity Capital Bank [GEOGRAPHIC_DATA], [GEOGRAPHIC_DATA]" at bounding box center [291, 142] width 148 height 23
type input "[GEOGRAPHIC_DATA], [GEOGRAPHIC_DATA]"
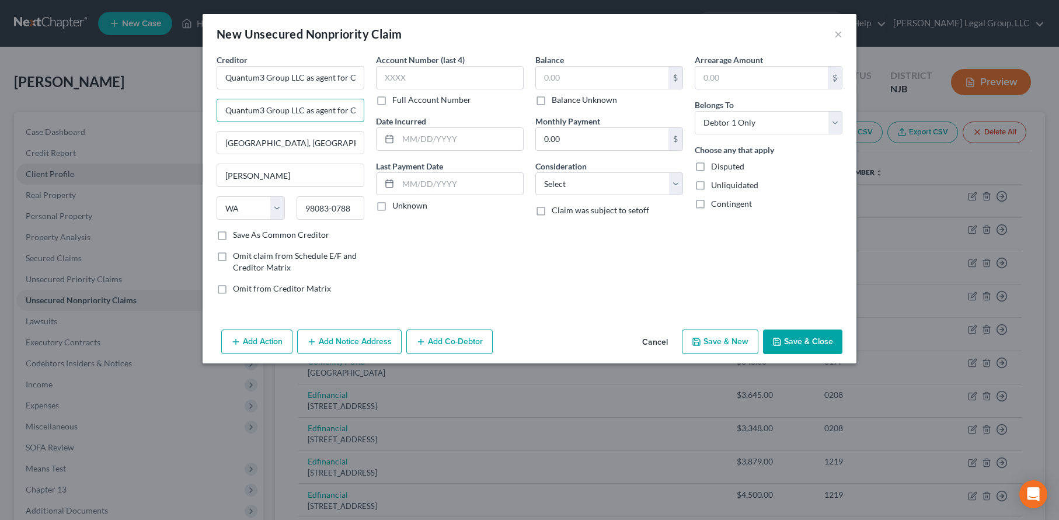
drag, startPoint x: 250, startPoint y: 135, endPoint x: 124, endPoint y: 132, distance: 126.2
click at [203, 132] on div "Creditor * Quantum3 Group LLC as agent for Comenity [GEOGRAPHIC_DATA]-0788 Quan…" at bounding box center [530, 189] width 654 height 271
drag, startPoint x: 309, startPoint y: 137, endPoint x: 353, endPoint y: 136, distance: 44.4
click at [353, 136] on div "Creditor * Quantum3 Group LLC as agent for Comenity [GEOGRAPHIC_DATA]-0788 as a…" at bounding box center [530, 179] width 638 height 250
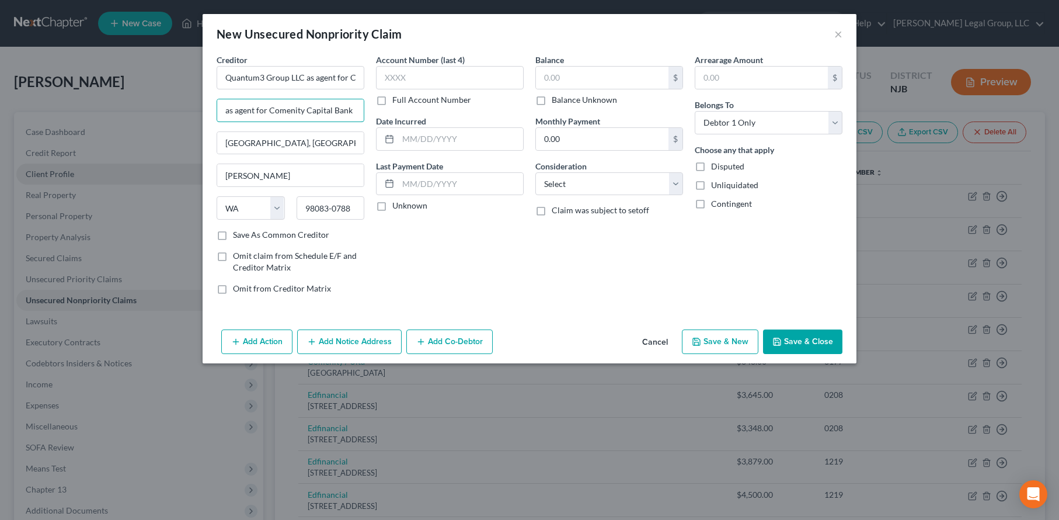
scroll to position [0, 0]
type input "as agent for Comenity Capital Bank"
drag, startPoint x: 319, startPoint y: 102, endPoint x: 243, endPoint y: 98, distance: 76.6
click at [243, 89] on input "Quantum3 Group LLC as agent for Comenity Capital Bank [STREET_ADDRESS]" at bounding box center [291, 77] width 148 height 23
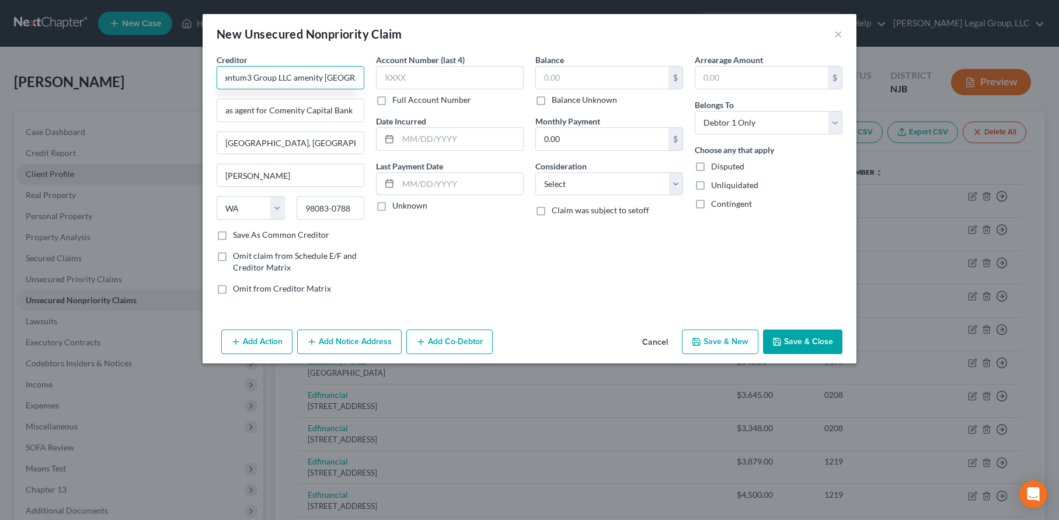
scroll to position [0, 20]
drag, startPoint x: 318, startPoint y: 99, endPoint x: 234, endPoint y: 98, distance: 83.5
click at [234, 89] on input "Quantum3 Group LLC amenity [GEOGRAPHIC_DATA][STREET_ADDRESS]" at bounding box center [291, 77] width 148 height 23
drag, startPoint x: 288, startPoint y: 96, endPoint x: 220, endPoint y: 98, distance: 68.9
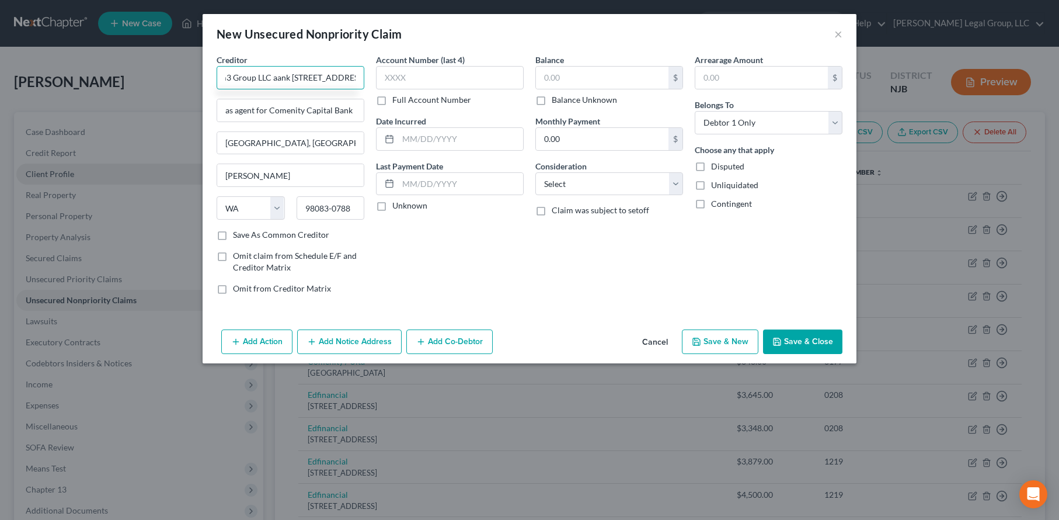
click at [220, 89] on input "Quantum3 Group LLC aank [STREET_ADDRESS]" at bounding box center [291, 77] width 148 height 23
drag, startPoint x: 304, startPoint y: 95, endPoint x: 223, endPoint y: 97, distance: 81.2
click at [223, 89] on input "Quantum3 Group LLC [GEOGRAPHIC_DATA]-0788" at bounding box center [291, 77] width 148 height 23
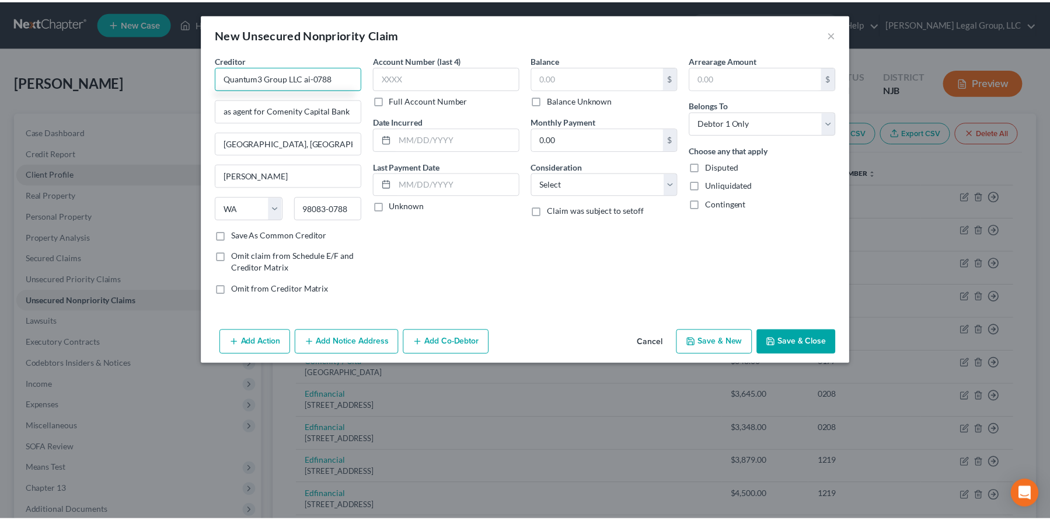
scroll to position [0, 0]
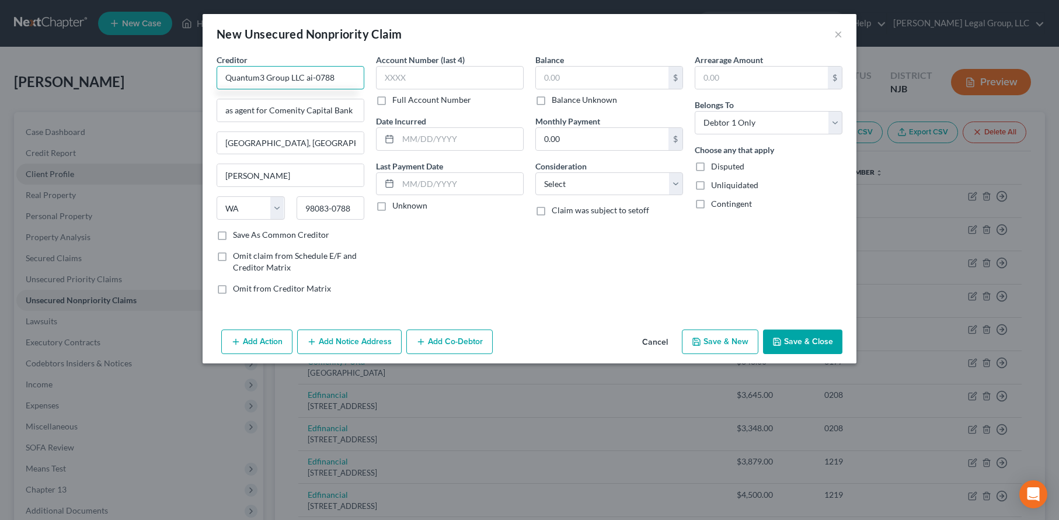
drag, startPoint x: 286, startPoint y: 96, endPoint x: 246, endPoint y: 99, distance: 40.4
click at [246, 89] on input "Quantum3 Group LLC ai-0788" at bounding box center [291, 77] width 148 height 23
type input "Quantum3 Group LLC"
click at [392, 211] on label "Unknown" at bounding box center [409, 206] width 35 height 12
click at [397, 207] on input "Unknown" at bounding box center [401, 204] width 8 height 8
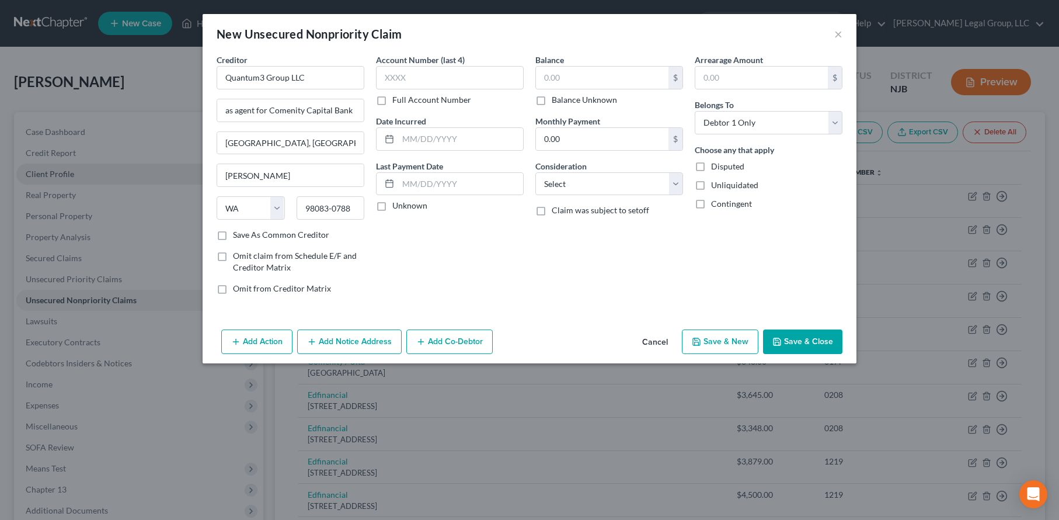
checkbox input "true"
click at [843, 354] on button "Save & Close" at bounding box center [802, 341] width 79 height 25
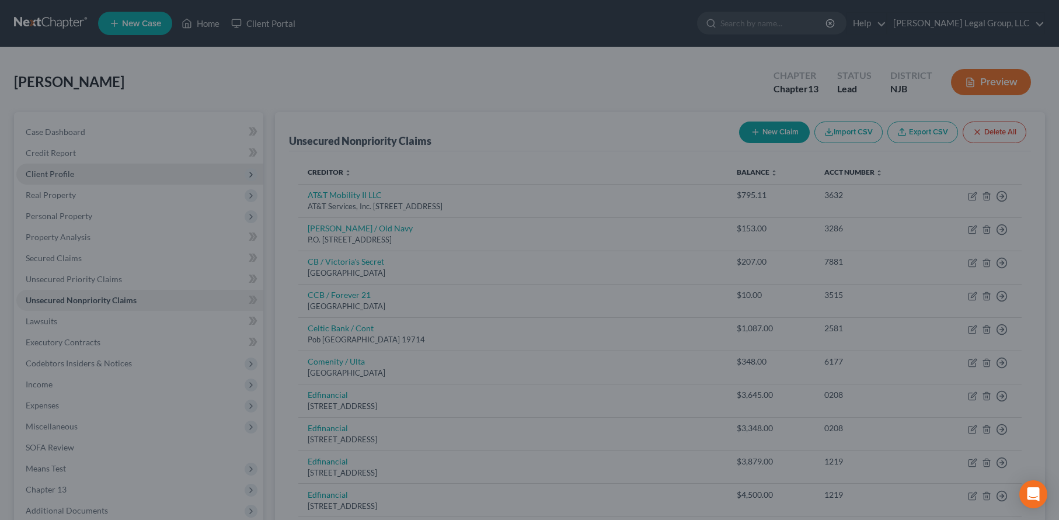
type input "0.00"
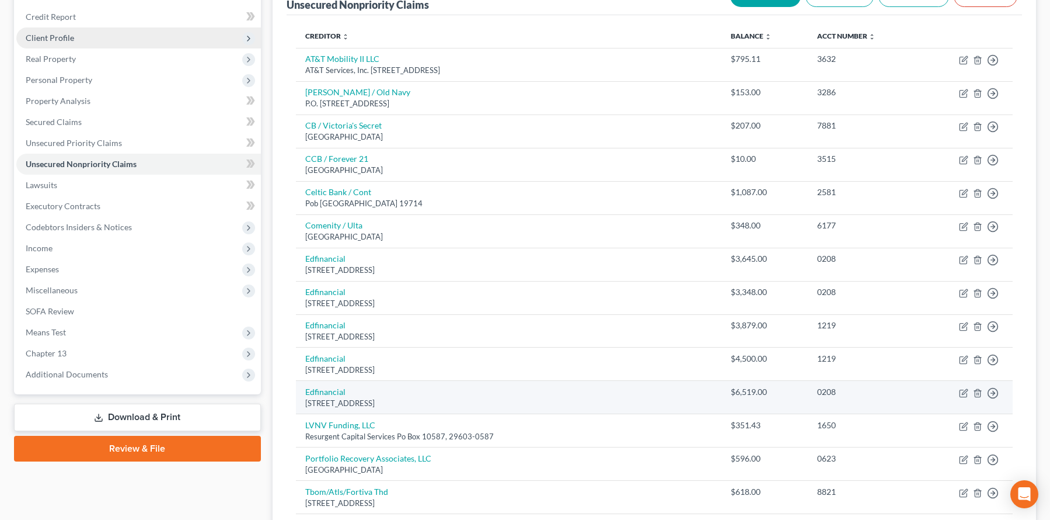
scroll to position [117, 0]
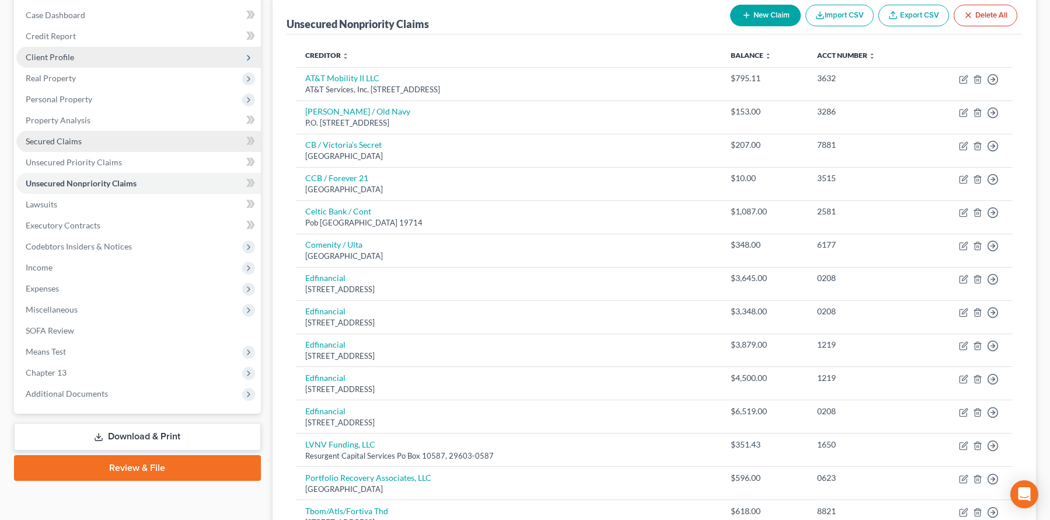
click at [80, 146] on span "Secured Claims" at bounding box center [54, 141] width 56 height 10
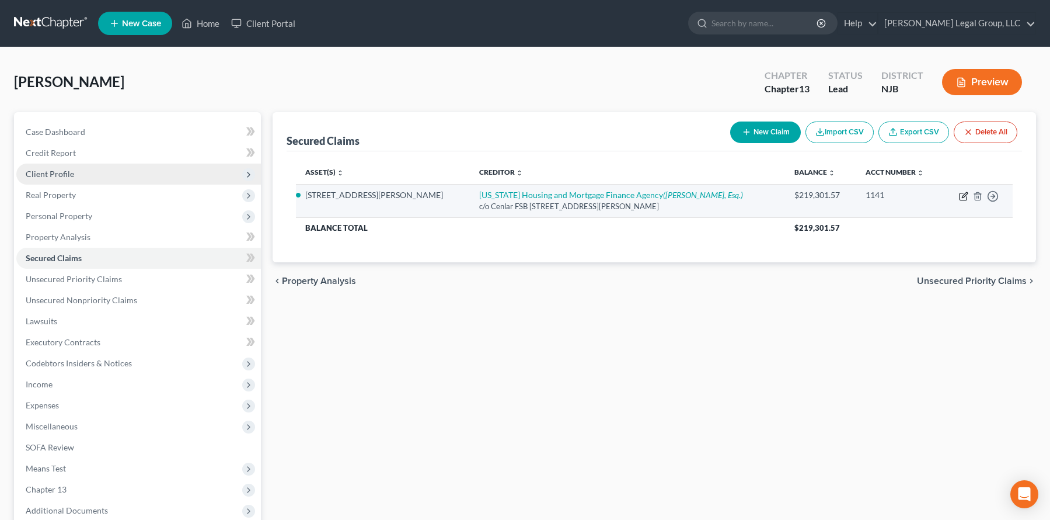
click at [902, 201] on icon "button" at bounding box center [963, 196] width 9 height 9
select select "33"
select select "0"
select select "33"
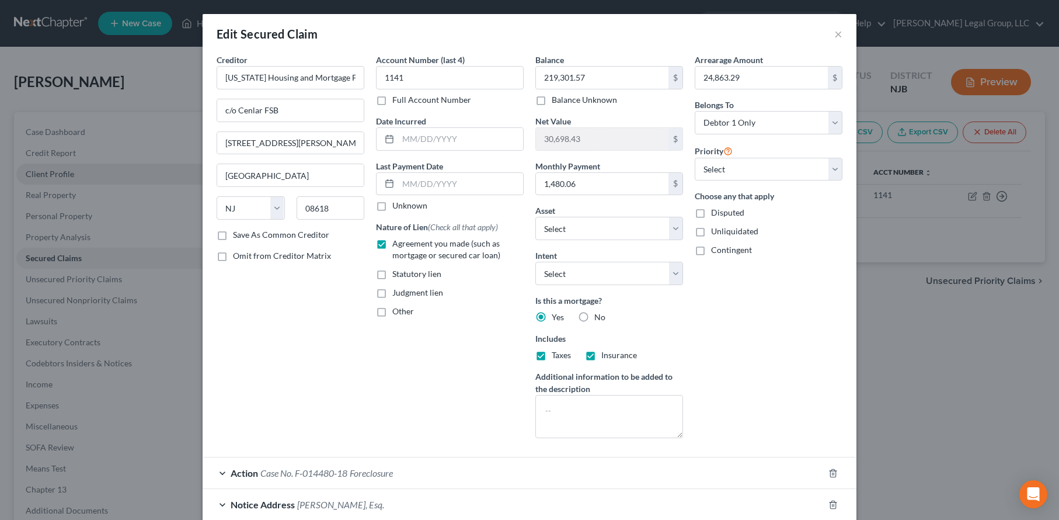
scroll to position [234, 0]
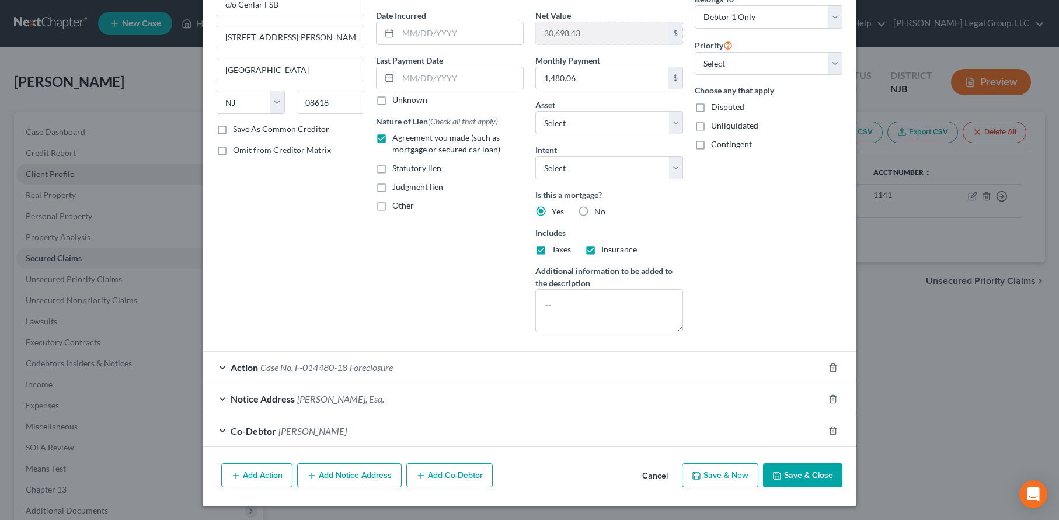
click at [231, 398] on span "Notice Address" at bounding box center [263, 398] width 64 height 11
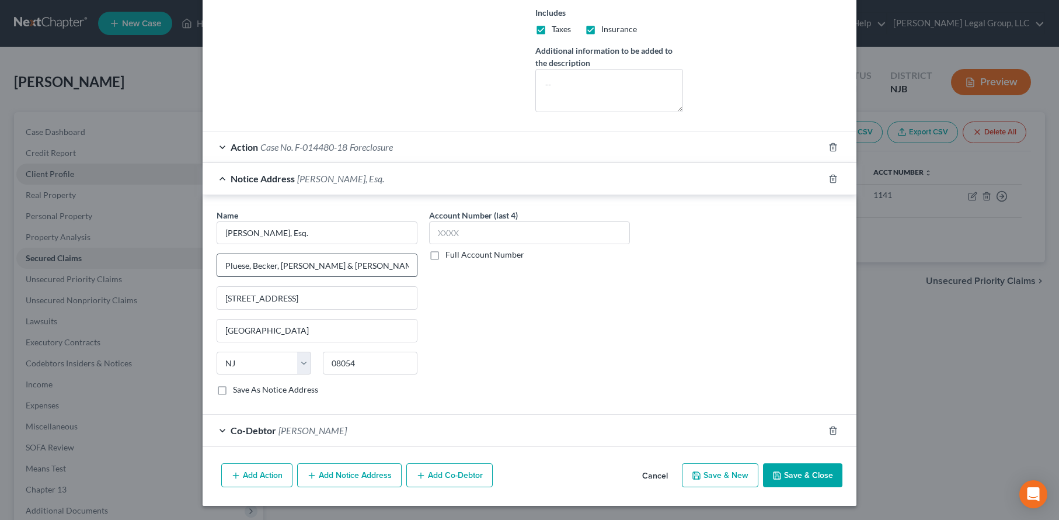
scroll to position [467, 0]
click at [203, 163] on div "Notice Address [PERSON_NAME], Esq." at bounding box center [513, 178] width 621 height 31
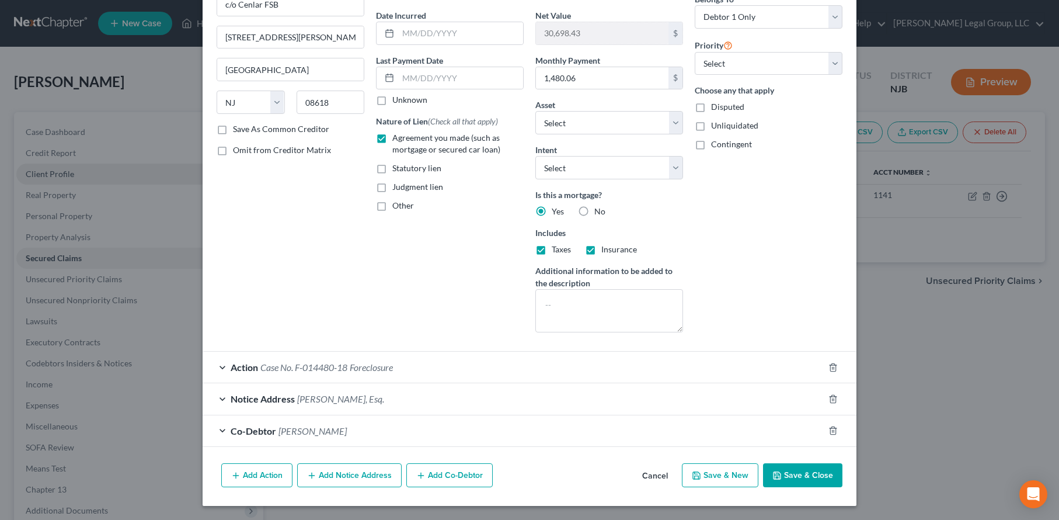
scroll to position [259, 0]
click at [297, 465] on button "Add Notice Address" at bounding box center [349, 475] width 105 height 25
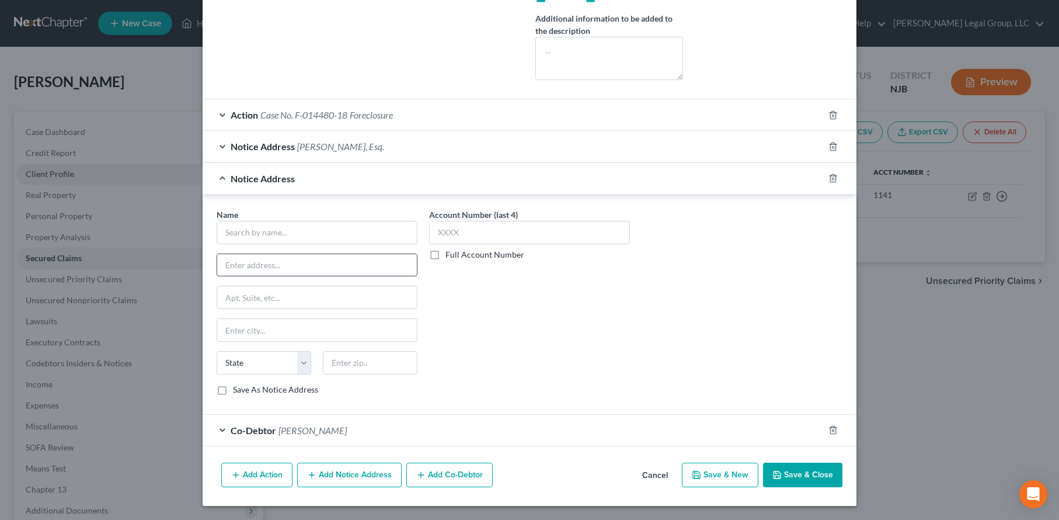
scroll to position [493, 0]
click at [217, 244] on input "text" at bounding box center [317, 232] width 201 height 23
paste input "[US_STATE] Housing and Mortgage Finance Agency c/o LoanCare, LLC [STREET_ADDRES…"
type input "[US_STATE] Housing and Mortgage Finance Agency c/o LoanCare, LLC [STREET_ADDRES…"
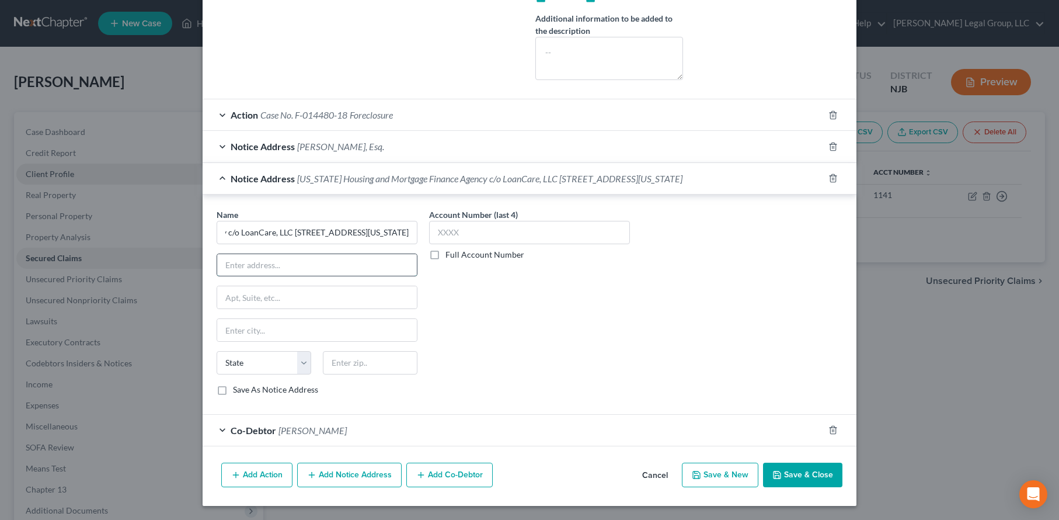
click at [217, 276] on input "text" at bounding box center [317, 265] width 200 height 22
paste input "[US_STATE] Housing and Mortgage Finance Agency c/o LoanCare, LLC [STREET_ADDRES…"
type input "[US_STATE] Housing and Mortgage Finance Agency c/o LoanCare, LLC [STREET_ADDRES…"
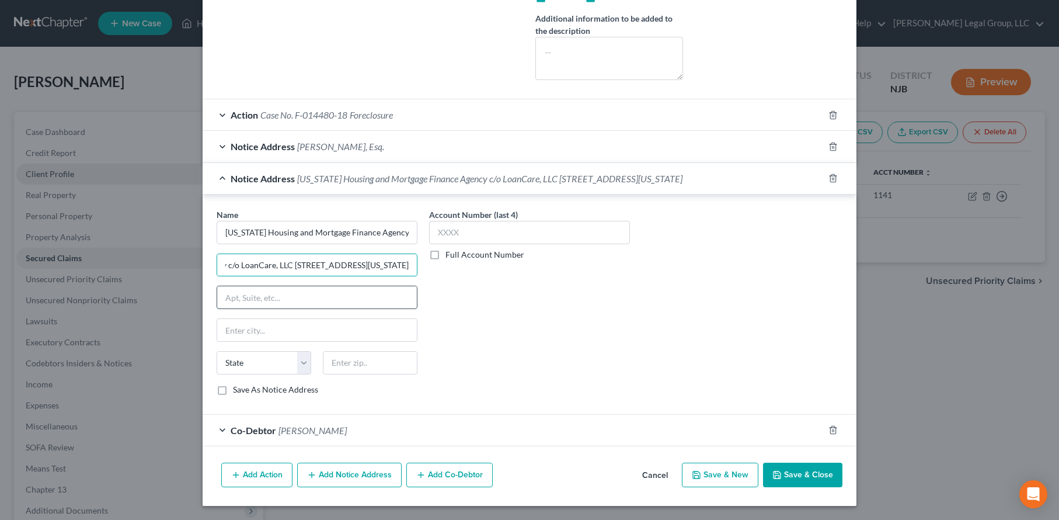
scroll to position [0, 0]
click at [217, 308] on input "text" at bounding box center [317, 297] width 200 height 22
paste input "[US_STATE] Housing and Mortgage Finance Agency c/o LoanCare, LLC [STREET_ADDRES…"
drag, startPoint x: 349, startPoint y: 323, endPoint x: 385, endPoint y: 323, distance: 36.2
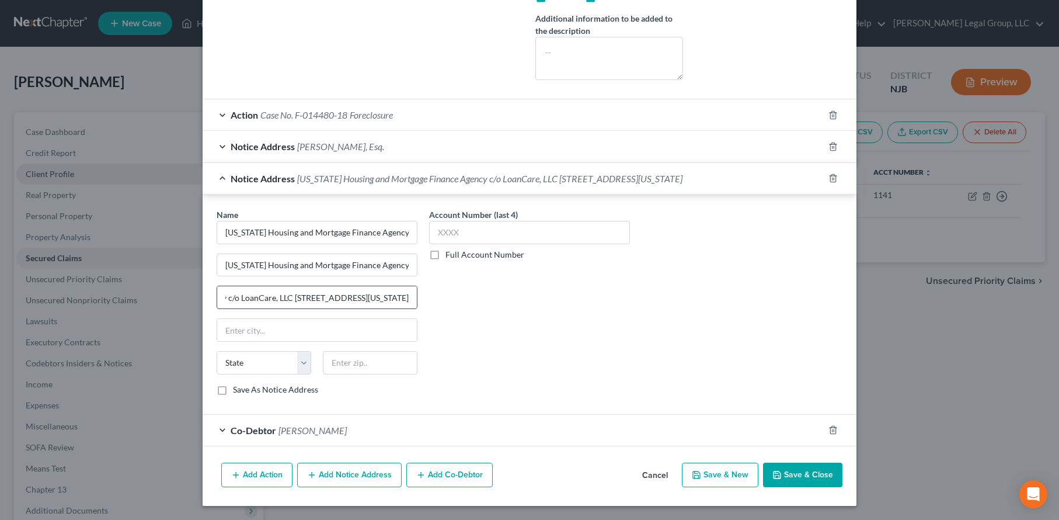
click at [385, 308] on input "[US_STATE] Housing and Mortgage Finance Agency c/o LoanCare, LLC [STREET_ADDRES…" at bounding box center [317, 297] width 200 height 22
type input "[US_STATE] Housing and Mortgage Finance Agency c/o LoanCare, LLC [STREET_ADDRES…"
click at [323, 374] on input "text" at bounding box center [370, 362] width 95 height 23
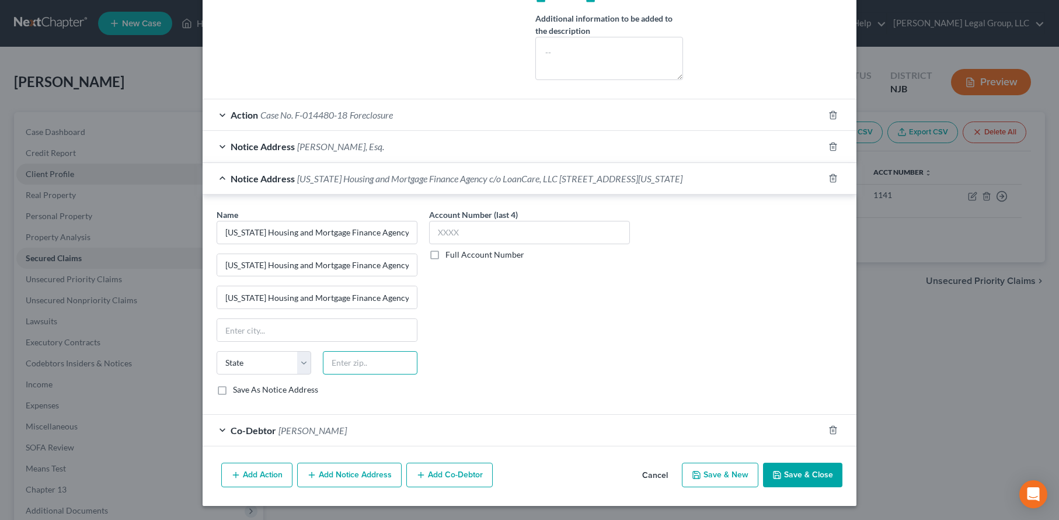
paste input "23452"
type input "23452"
type input "[US_STATE][GEOGRAPHIC_DATA]"
select select "48"
click at [298, 308] on input "[US_STATE] Housing and Mortgage Finance Agency c/o LoanCare, LLC [STREET_ADDRES…" at bounding box center [317, 297] width 200 height 22
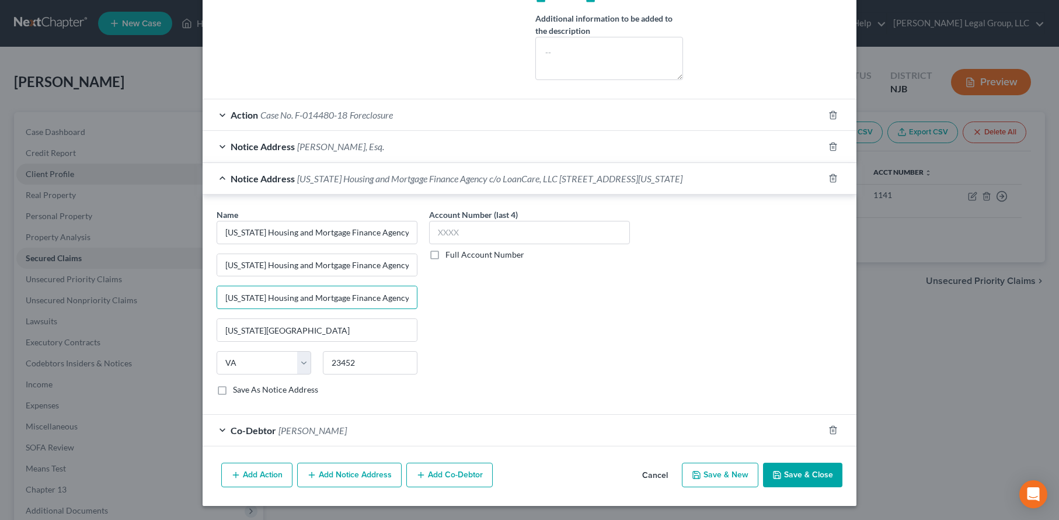
drag, startPoint x: 363, startPoint y: 318, endPoint x: 106, endPoint y: 330, distance: 257.2
click at [106, 330] on div "Edit Secured Claim × Creditor * [US_STATE] Housing and Mortgage Finance Agency …" at bounding box center [529, 260] width 1059 height 520
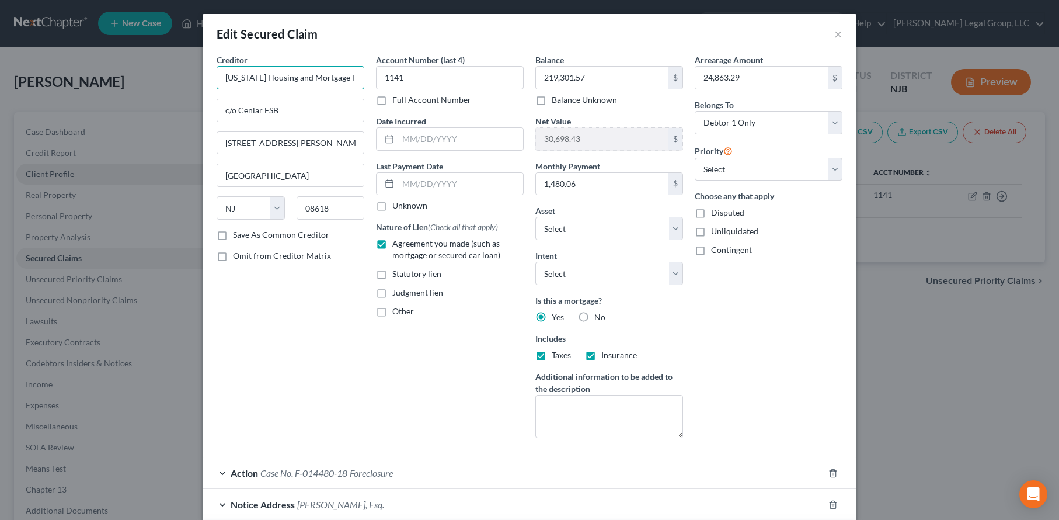
click at [308, 89] on input "[US_STATE] Housing and Mortgage Finance Agency" at bounding box center [291, 77] width 148 height 23
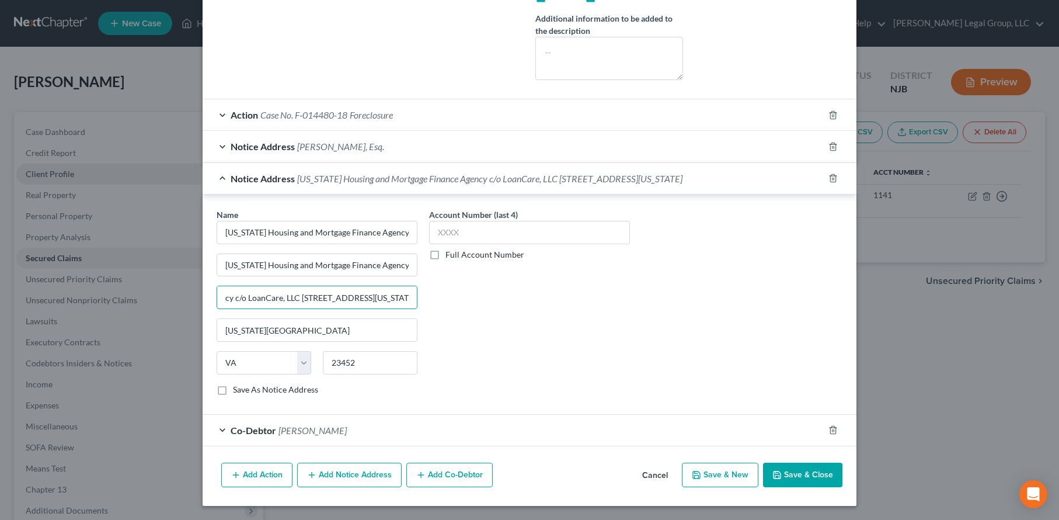
drag, startPoint x: 240, startPoint y: 242, endPoint x: 35, endPoint y: 265, distance: 206.2
click at [35, 265] on div "Edit Secured Claim × Creditor * [US_STATE] Housing and Mortgage Finance Agency …" at bounding box center [529, 260] width 1059 height 520
type input "[STREET_ADDRESS][US_STATE]"
drag, startPoint x: 361, startPoint y: 200, endPoint x: 94, endPoint y: 221, distance: 268.3
click at [94, 221] on div "Edit Secured Claim × Creditor * [US_STATE] Housing and Mortgage Finance Agency …" at bounding box center [529, 260] width 1059 height 520
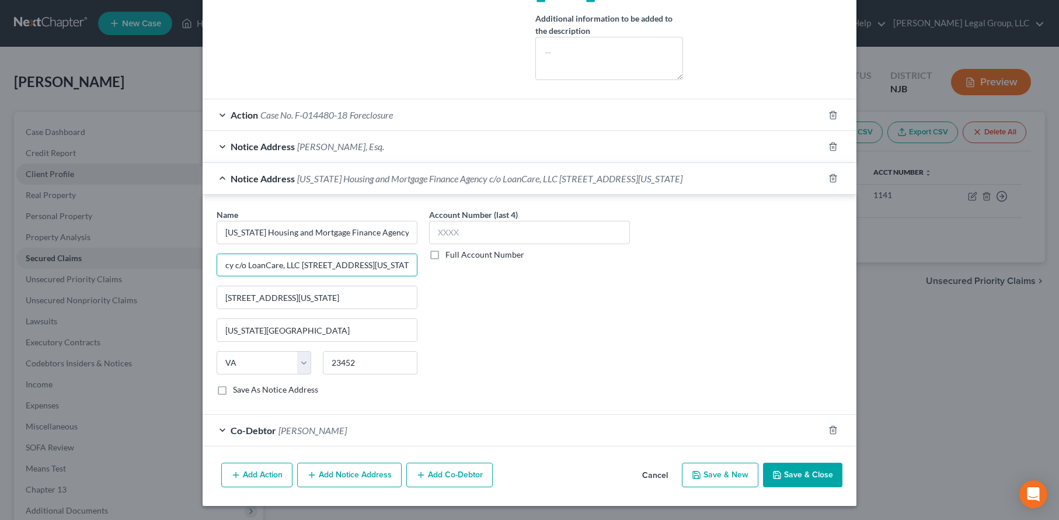
drag, startPoint x: 157, startPoint y: 204, endPoint x: 71, endPoint y: 207, distance: 85.9
click at [71, 207] on div "Edit Secured Claim × Creditor * [US_STATE] Housing and Mortgage Finance Agency …" at bounding box center [529, 260] width 1059 height 520
drag, startPoint x: 227, startPoint y: 199, endPoint x: 388, endPoint y: 194, distance: 161.2
click at [388, 208] on div "Name * [US_STATE] Housing and Mortgage Finance Agency c/o LoanCare, LLC [STREET…" at bounding box center [317, 306] width 213 height 196
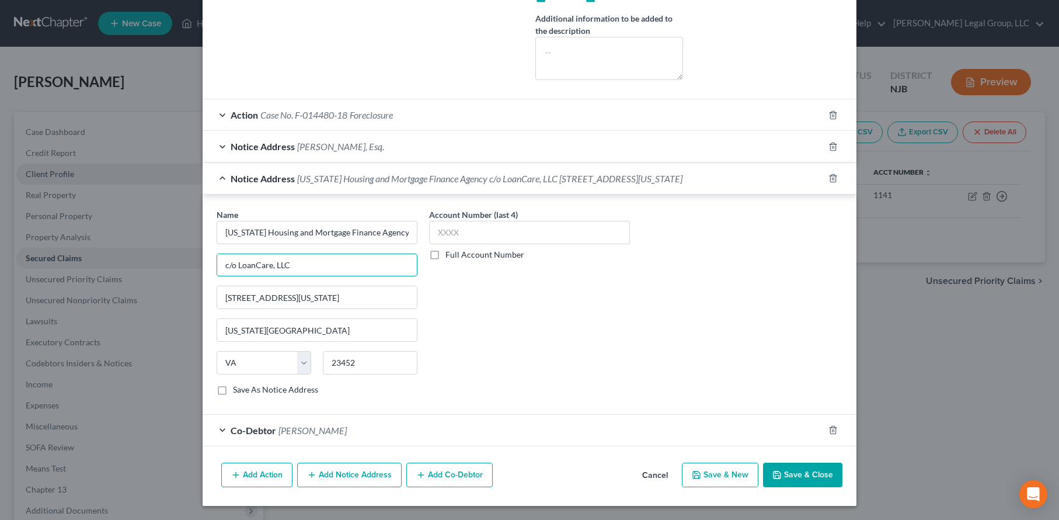
scroll to position [0, 0]
type input "c/o LoanCare, LLC"
drag, startPoint x: 373, startPoint y: 166, endPoint x: 391, endPoint y: 166, distance: 18.1
click at [391, 208] on div "Name * [US_STATE] Housing and Mortgage Finance Agency c/o LoanCare, LLC [STREET…" at bounding box center [317, 306] width 213 height 196
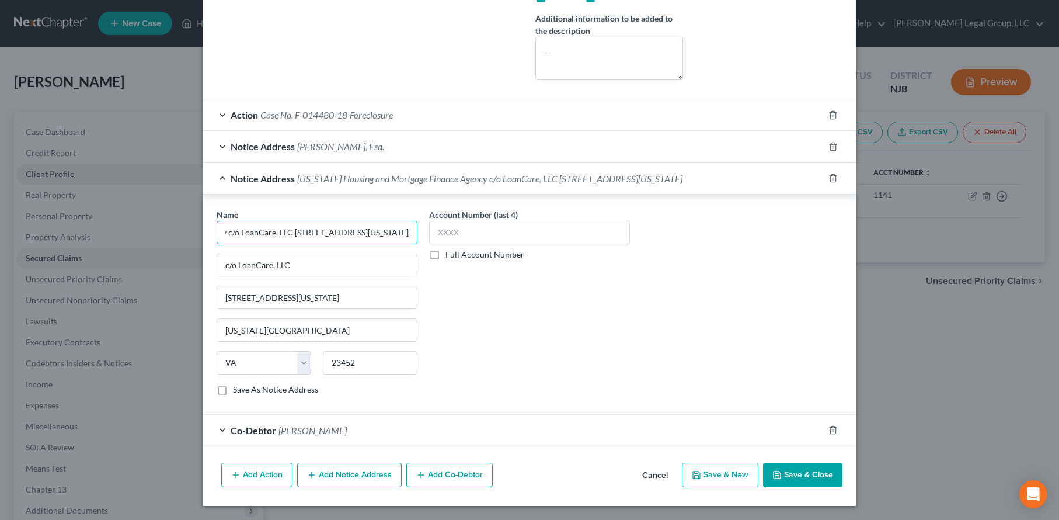
drag, startPoint x: 190, startPoint y: 169, endPoint x: 184, endPoint y: 168, distance: 6.1
click at [217, 221] on input "[US_STATE] Housing and Mortgage Finance Agency c/o LoanCare, LLC [STREET_ADDRES…" at bounding box center [317, 232] width 201 height 23
click at [254, 221] on input "[US_STATE] Housing and Mortgage Finance Agency c/o LoanCare, LLC [STREET_ADDRES…" at bounding box center [317, 232] width 201 height 23
click at [346, 221] on input "[US_STATE] Housing and Mortgage Finance Agency c/o LoanCare, LLC [STREET_ADDRES…" at bounding box center [317, 232] width 201 height 23
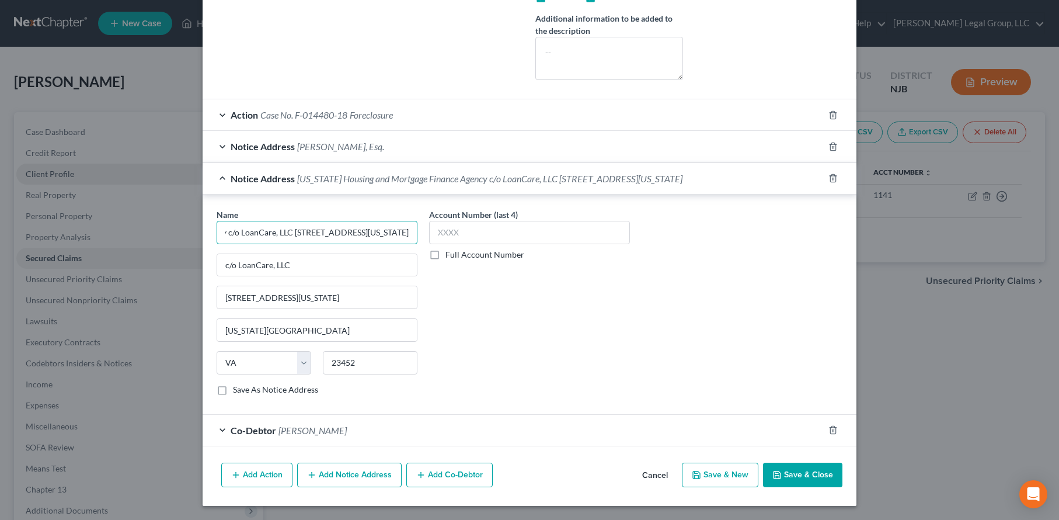
drag, startPoint x: 375, startPoint y: 165, endPoint x: 176, endPoint y: 178, distance: 200.1
click at [217, 208] on div "Name * [US_STATE] Housing and Mortgage Finance Agency c/o LoanCare, LLC [STREET…" at bounding box center [317, 301] width 201 height 187
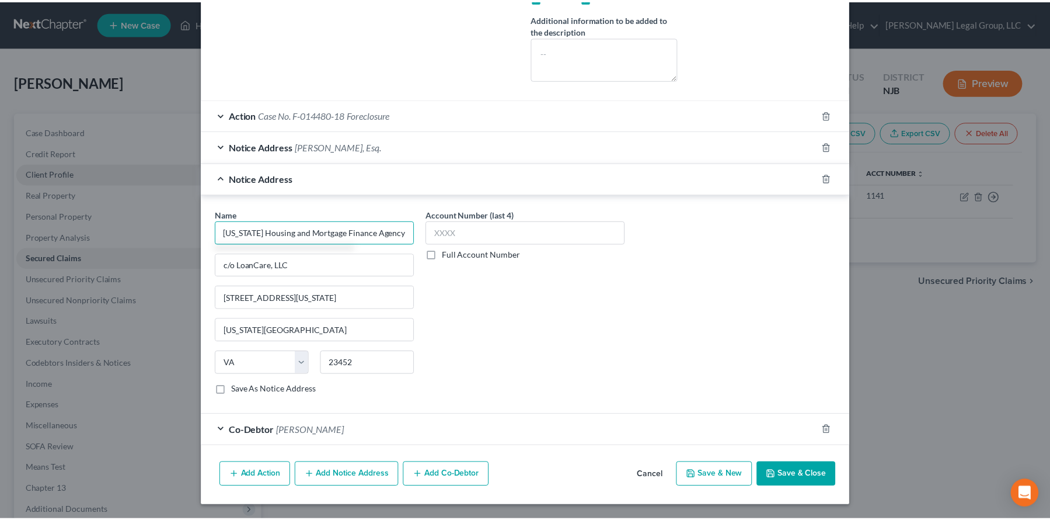
scroll to position [0, 0]
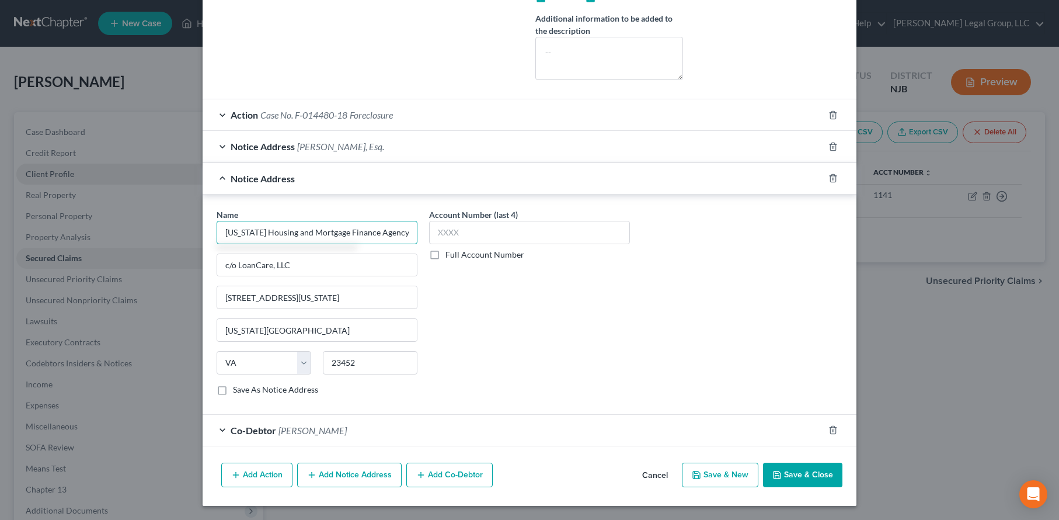
type input "[US_STATE] Housing and Mortgage Finance Agency"
click at [843, 467] on button "Save & Close" at bounding box center [802, 474] width 79 height 25
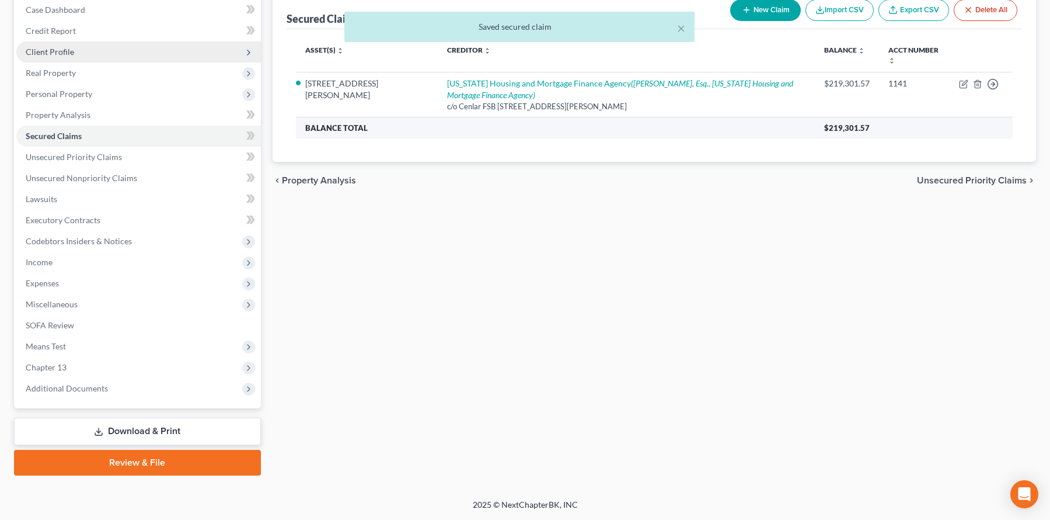
scroll to position [280, 0]
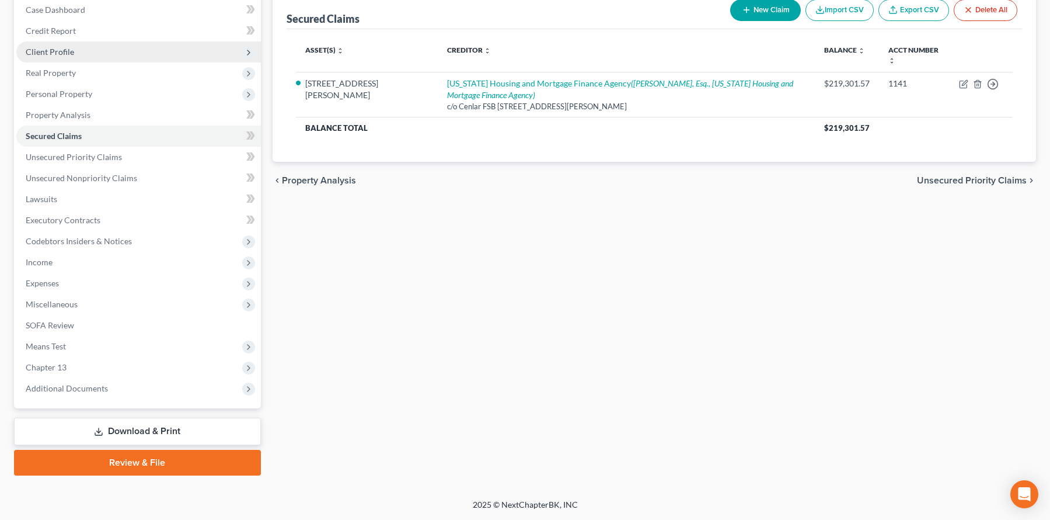
click at [134, 417] on link "Download & Print" at bounding box center [137, 430] width 247 height 27
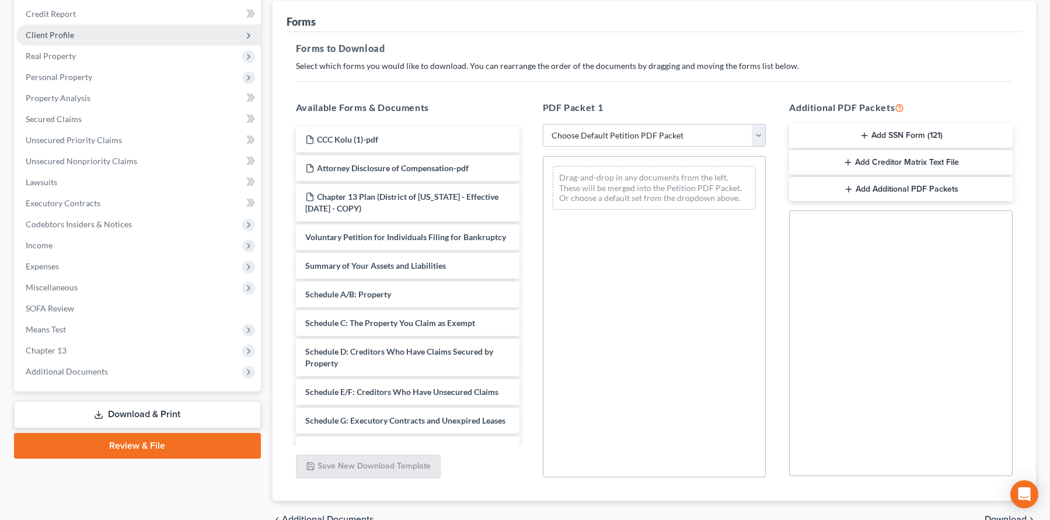
scroll to position [234, 0]
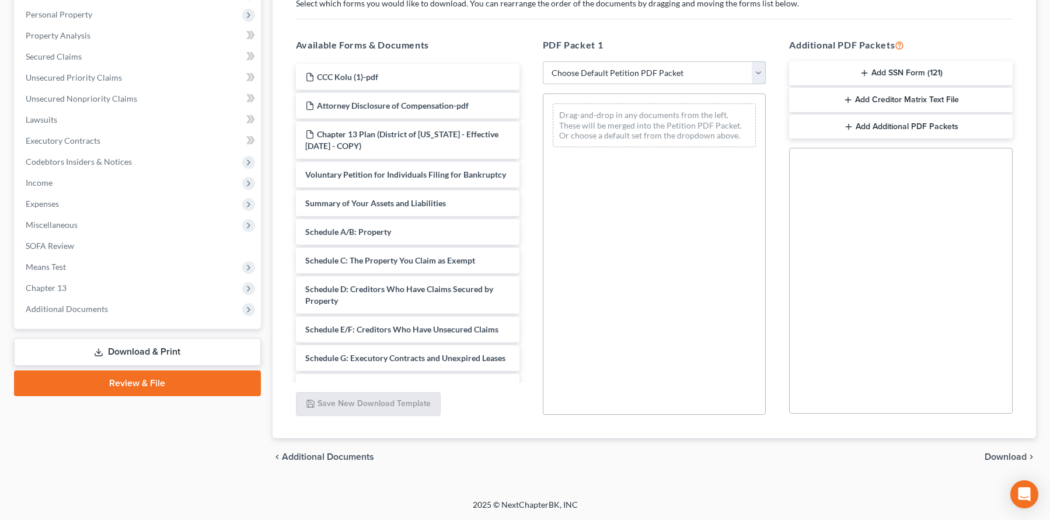
click at [673, 85] on select "Choose Default Petition PDF Packet Complete Bankruptcy Petition (all forms and …" at bounding box center [655, 72] width 224 height 23
click at [518, 51] on div "Available Forms & Documents CCC Kolu (1)-pdf Attorney Disclosure of Compensatio…" at bounding box center [407, 227] width 247 height 396
click at [412, 179] on span "Voluntary Petition for Individuals Filing for Bankruptcy" at bounding box center [405, 174] width 201 height 10
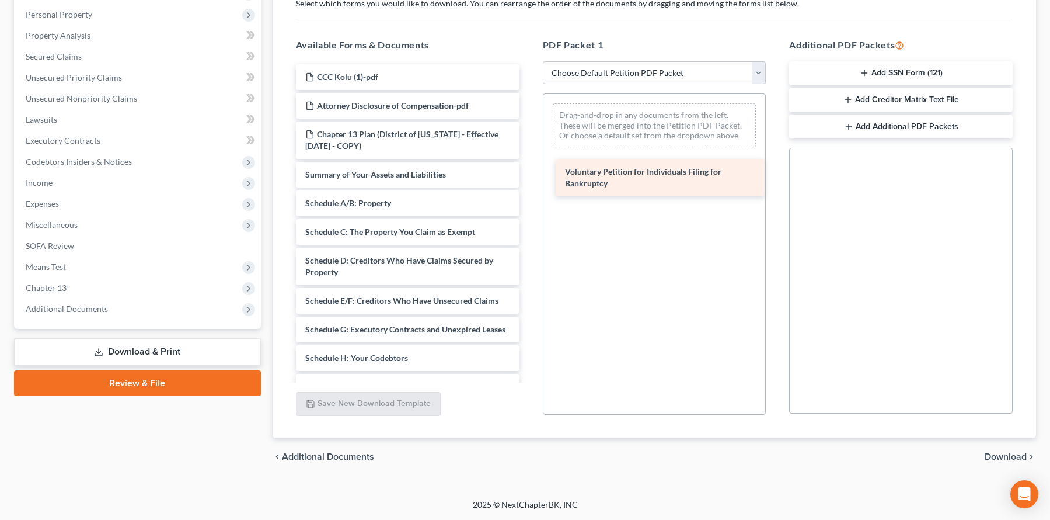
drag, startPoint x: 400, startPoint y: 254, endPoint x: 652, endPoint y: 185, distance: 261.6
click at [529, 185] on div "Voluntary Petition for Individuals Filing for Bankruptcy CCC Kolu (1)-pdf Attor…" at bounding box center [408, 357] width 242 height 587
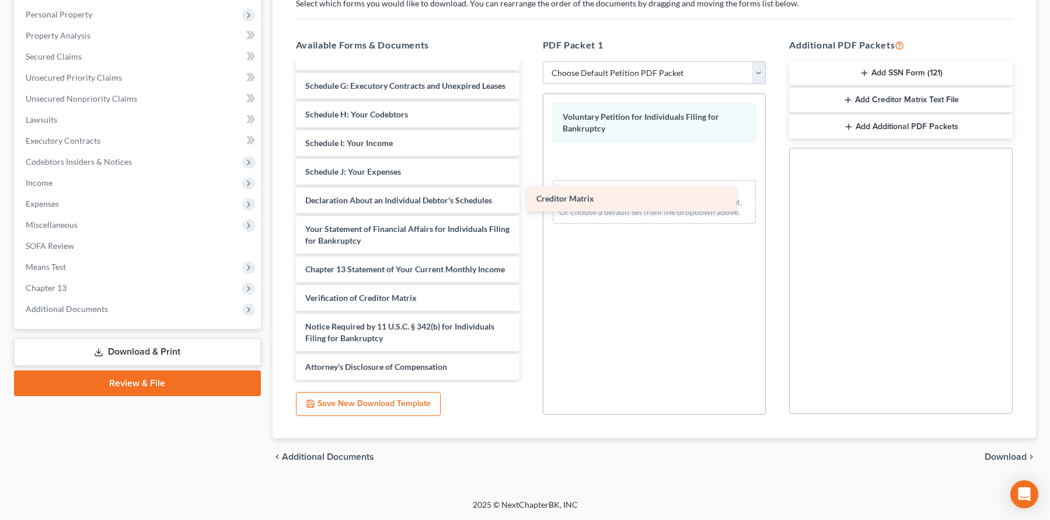
scroll to position [458, 0]
drag, startPoint x: 407, startPoint y: 299, endPoint x: 648, endPoint y: 213, distance: 255.6
click at [529, 213] on div "Creditor Matrix CCC Kolu (1)-pdf Attorney Disclosure of Compensation-pdf Chapte…" at bounding box center [408, 100] width 242 height 559
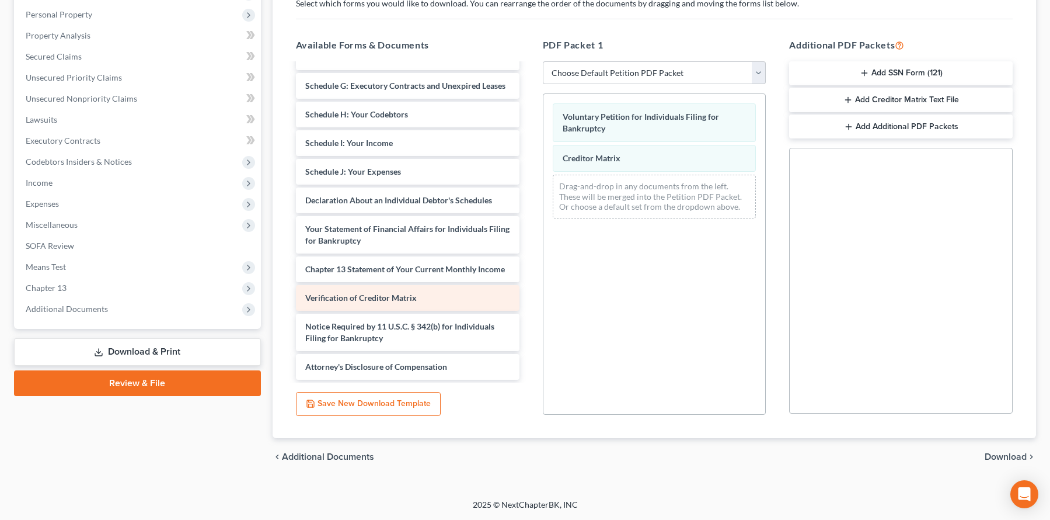
scroll to position [423, 0]
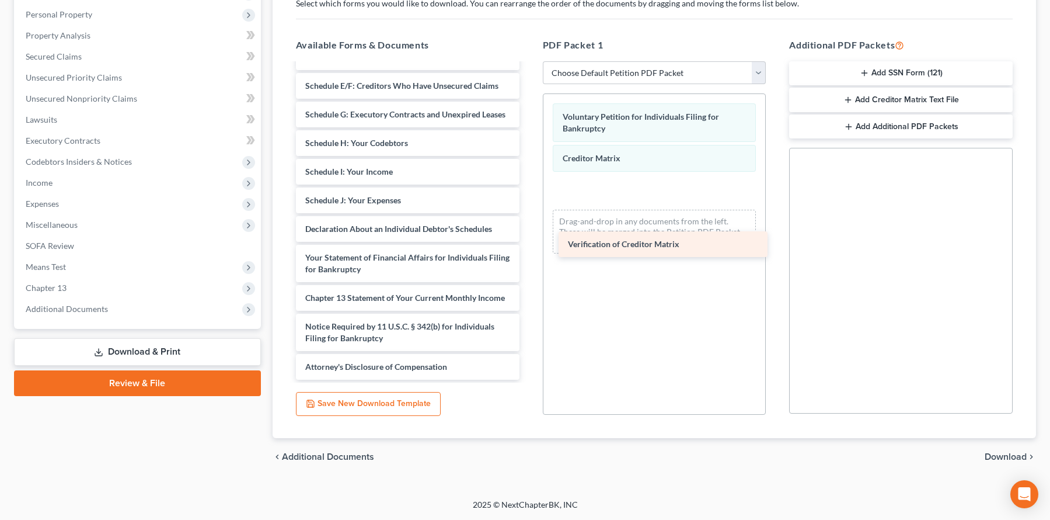
drag, startPoint x: 414, startPoint y: 313, endPoint x: 666, endPoint y: 251, distance: 259.7
click at [529, 251] on div "Verification of Creditor Matrix CCC Kolu (1)-pdf Attorney Disclosure of Compens…" at bounding box center [408, 114] width 242 height 530
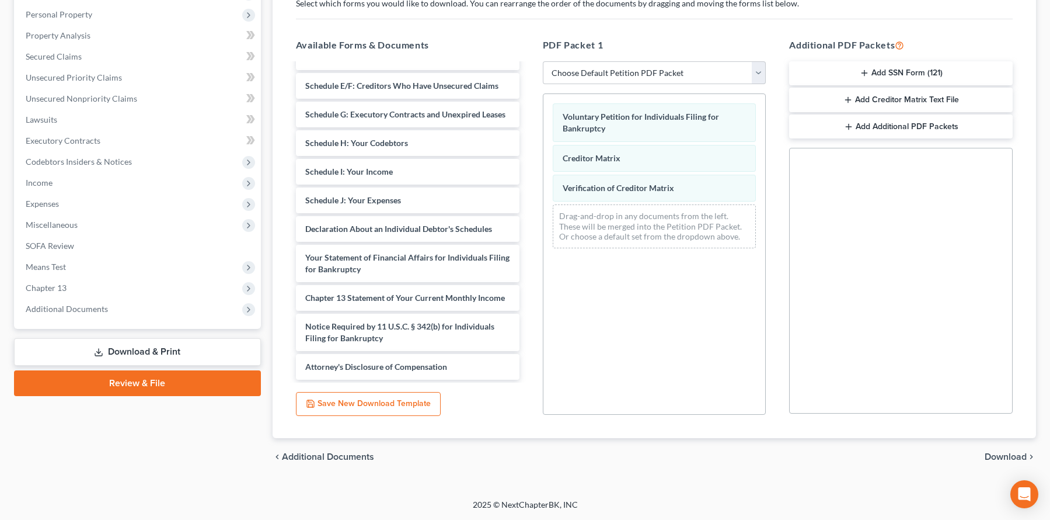
scroll to position [292, 0]
click at [902, 61] on button "Add SSN Form (121)" at bounding box center [901, 73] width 224 height 25
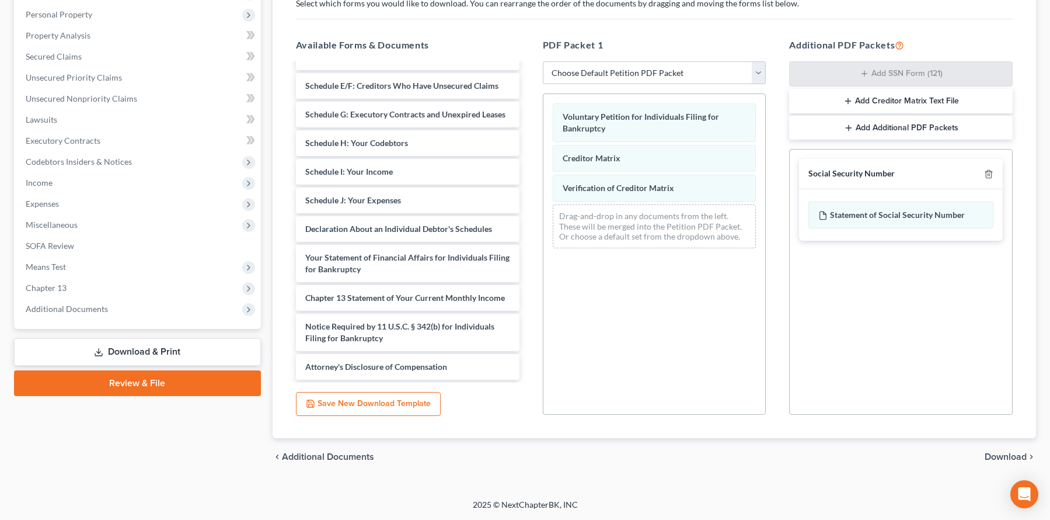
click at [902, 455] on span "Download" at bounding box center [1006, 456] width 42 height 9
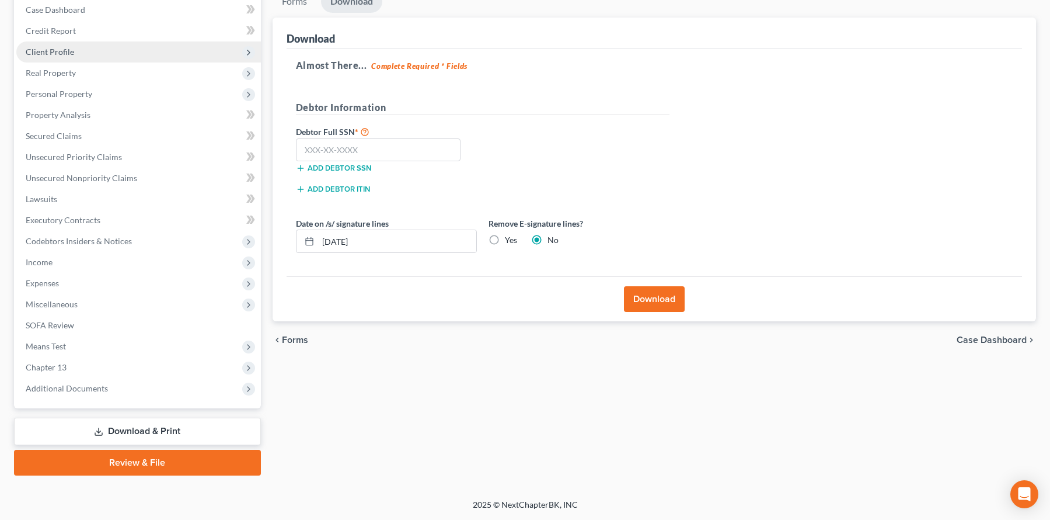
scroll to position [163, 0]
drag, startPoint x: 361, startPoint y: 291, endPoint x: 354, endPoint y: 292, distance: 7.0
click at [354, 252] on input "[DATE]" at bounding box center [397, 241] width 158 height 22
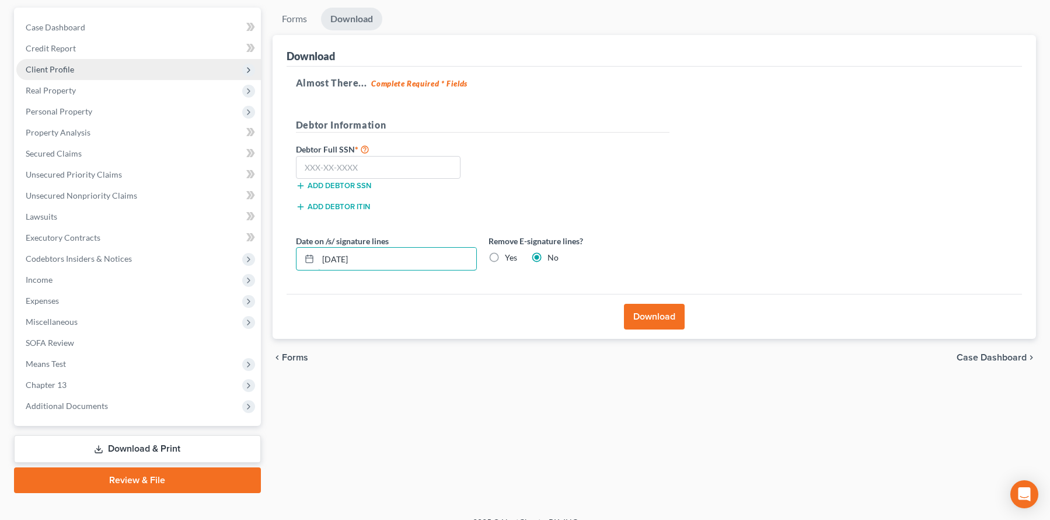
type input "[DATE]"
click at [375, 179] on input "text" at bounding box center [378, 167] width 165 height 23
paste input "143-13-7326"
type input "143-13-7326"
click at [653, 200] on div "Debtor Full SSN * 143-13-7326 Add debtor SSN" at bounding box center [482, 171] width 385 height 58
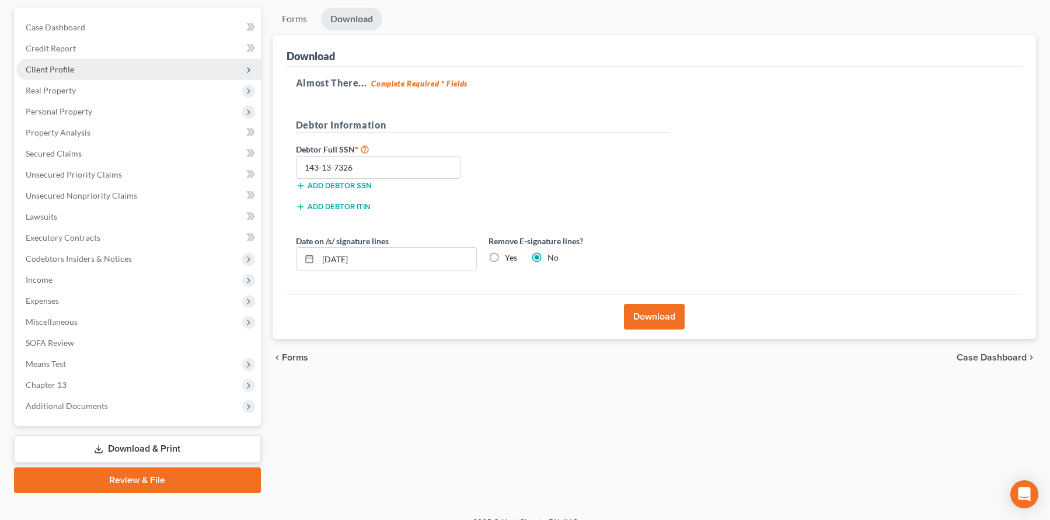
click at [653, 329] on button "Download" at bounding box center [654, 317] width 61 height 26
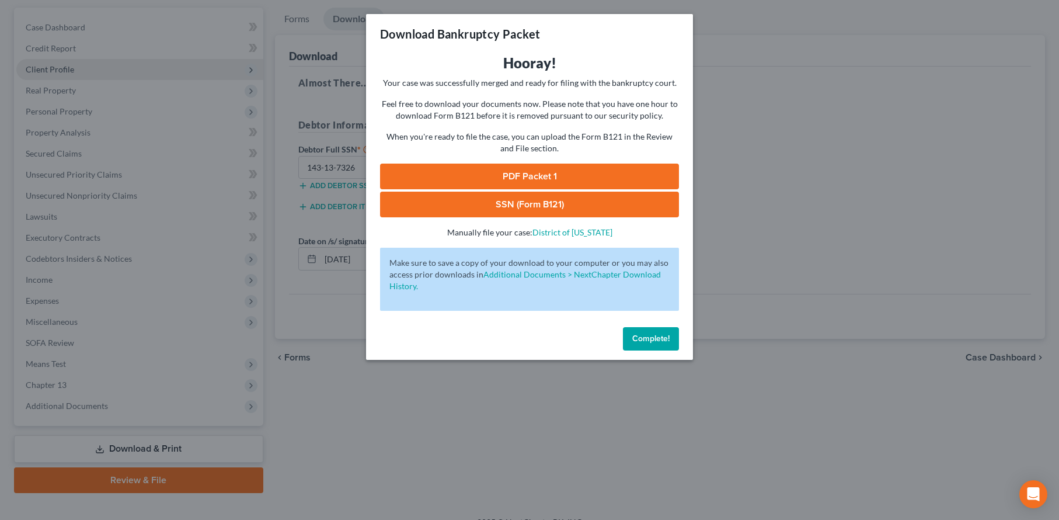
click at [610, 189] on link "PDF Packet 1" at bounding box center [529, 176] width 299 height 26
click at [534, 217] on link "SSN (Form B121)" at bounding box center [529, 205] width 299 height 26
